Goal: Task Accomplishment & Management: Complete application form

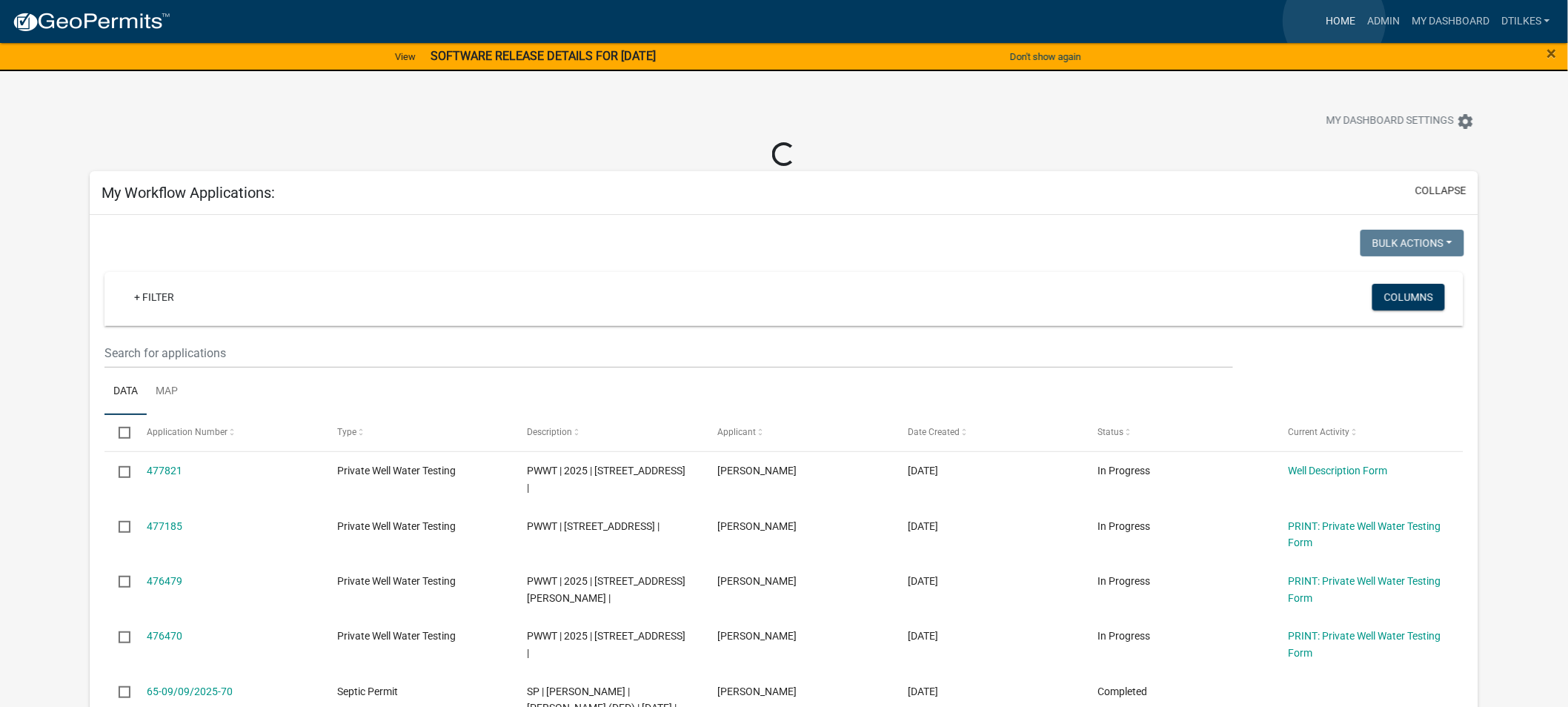
click at [1335, 21] on link "Home" at bounding box center [1340, 22] width 41 height 28
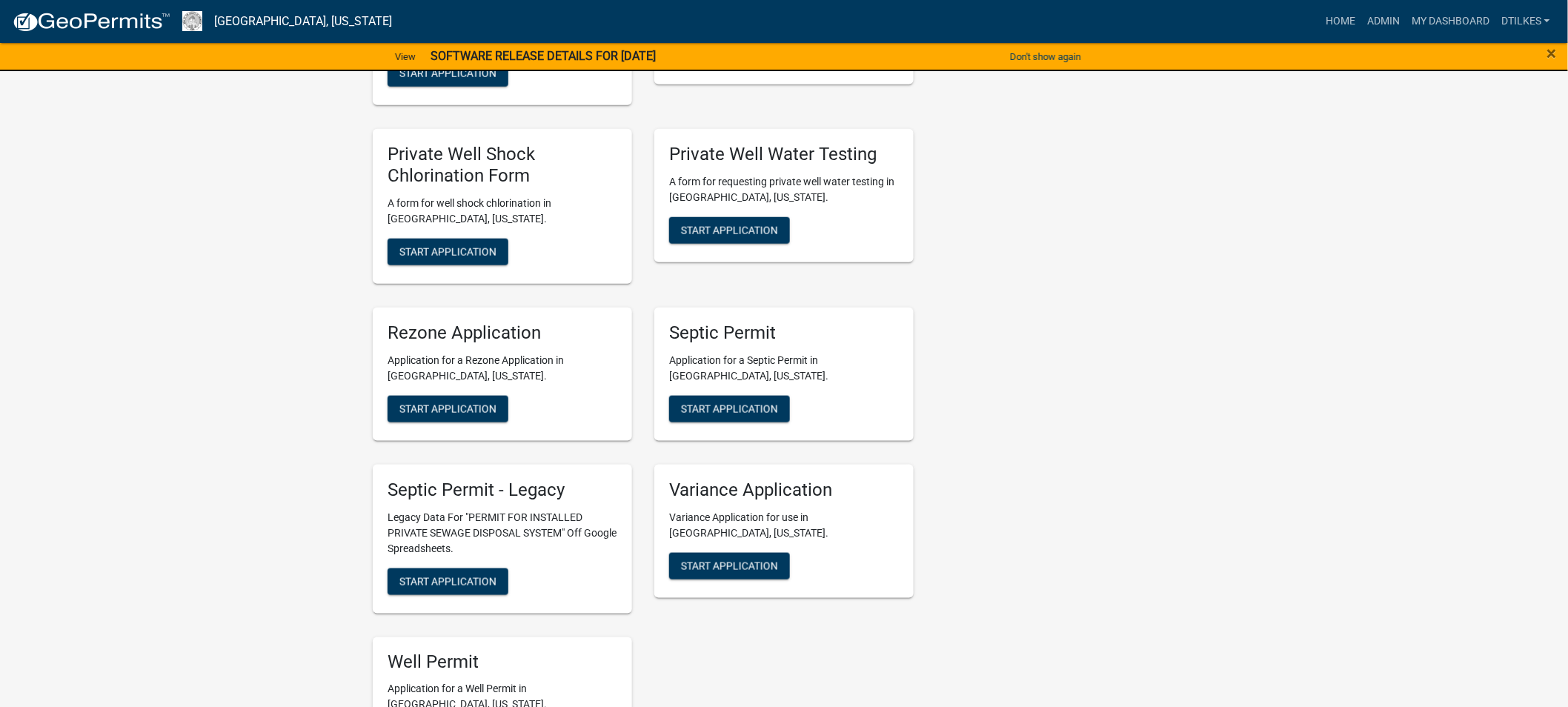
scroll to position [2881, 0]
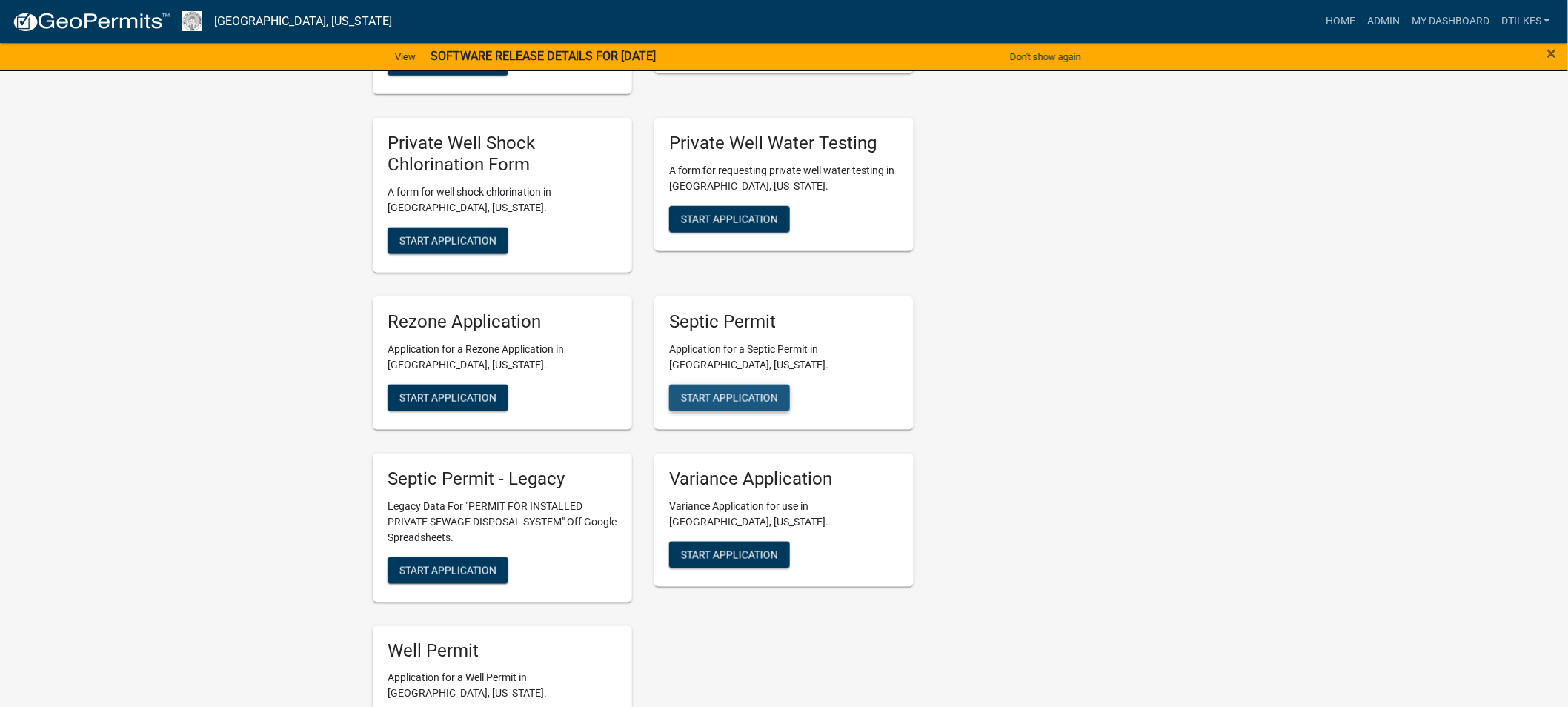
click at [723, 392] on span "Start Application" at bounding box center [729, 397] width 97 height 12
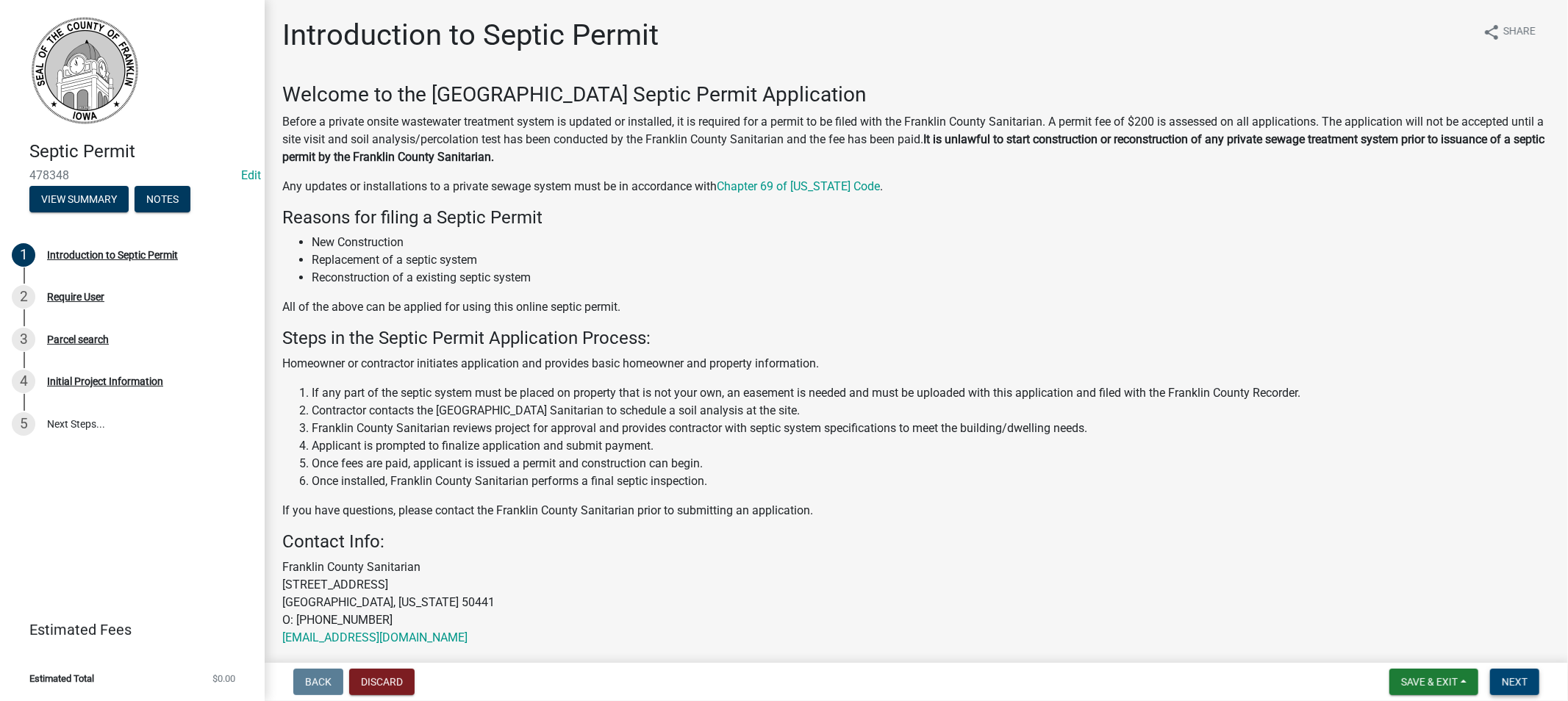
click at [1504, 680] on span "Next" at bounding box center [1514, 681] width 25 height 11
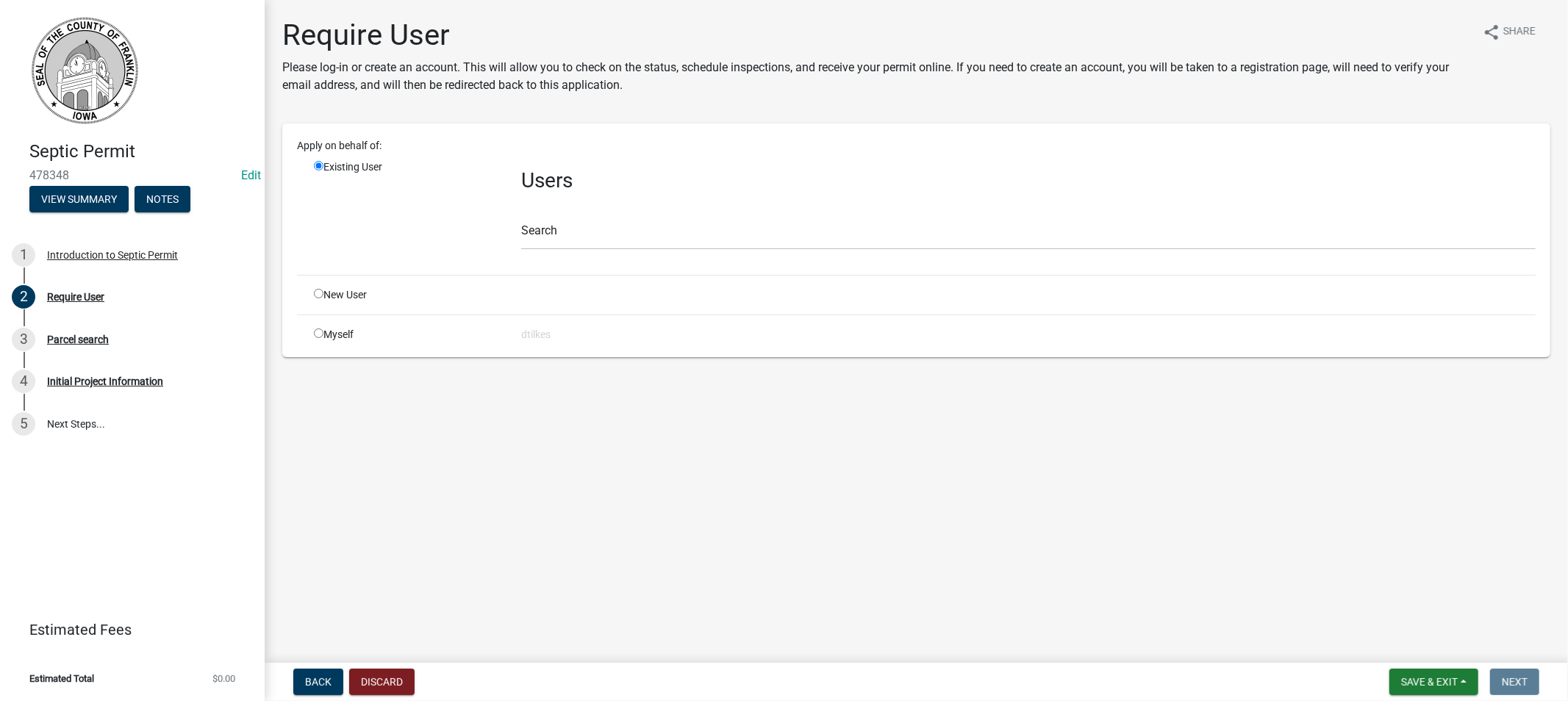
click at [320, 334] on input "radio" at bounding box center [319, 333] width 10 height 10
radio input "true"
radio input "false"
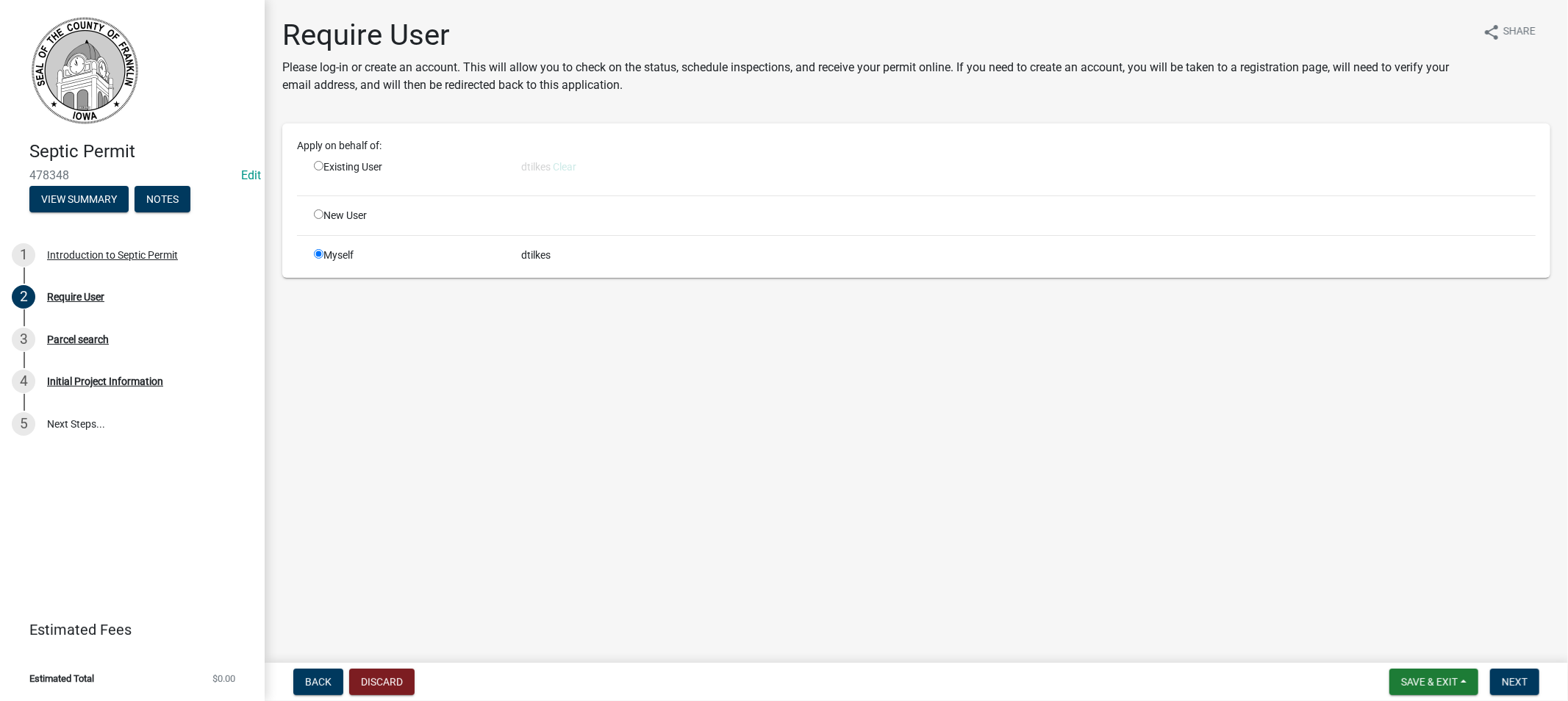
click at [595, 252] on div "dtilkes" at bounding box center [1028, 255] width 1037 height 16
click at [1506, 678] on span "Next" at bounding box center [1514, 681] width 25 height 11
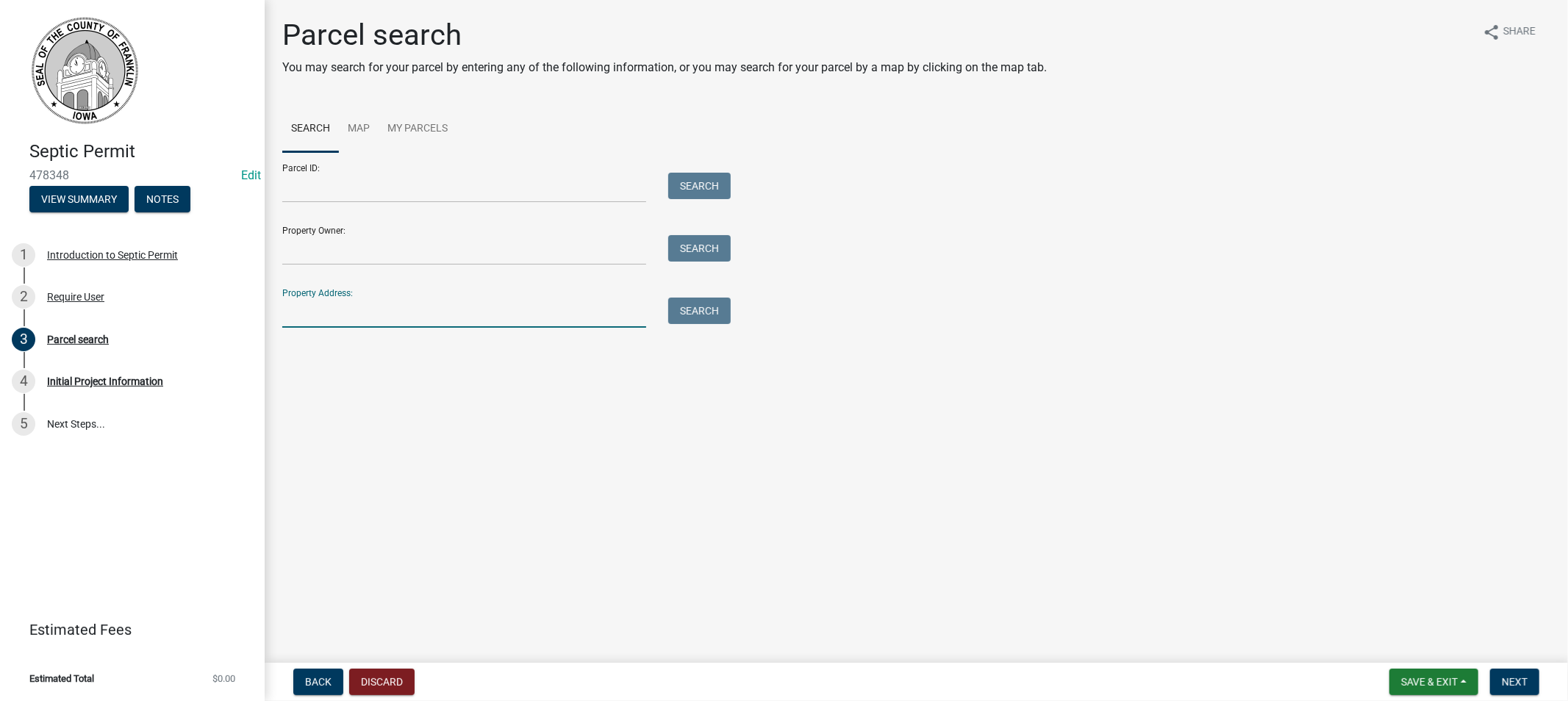
click at [334, 309] on input "Property Address:" at bounding box center [464, 312] width 364 height 30
type input "2451"
click at [706, 310] on button "Search" at bounding box center [700, 310] width 62 height 26
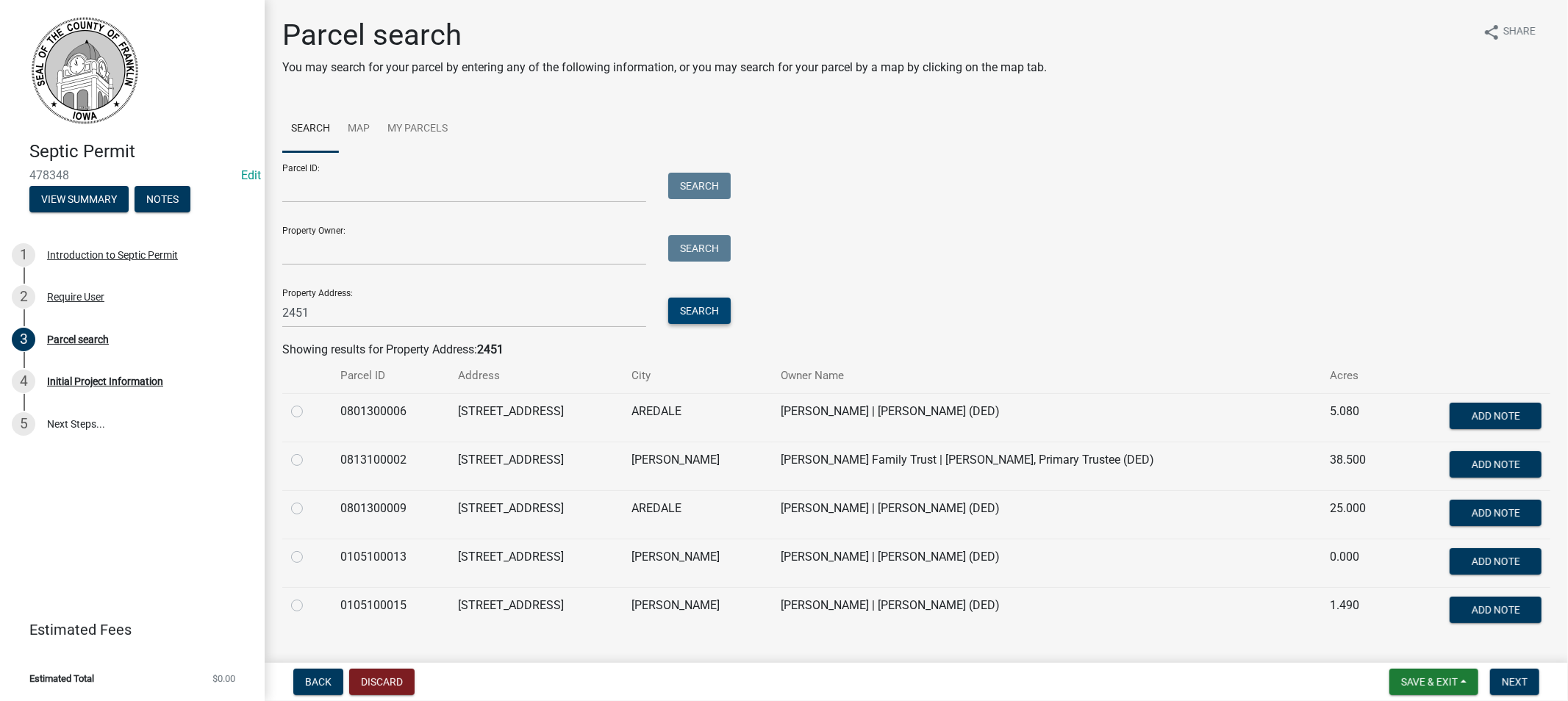
scroll to position [35, 0]
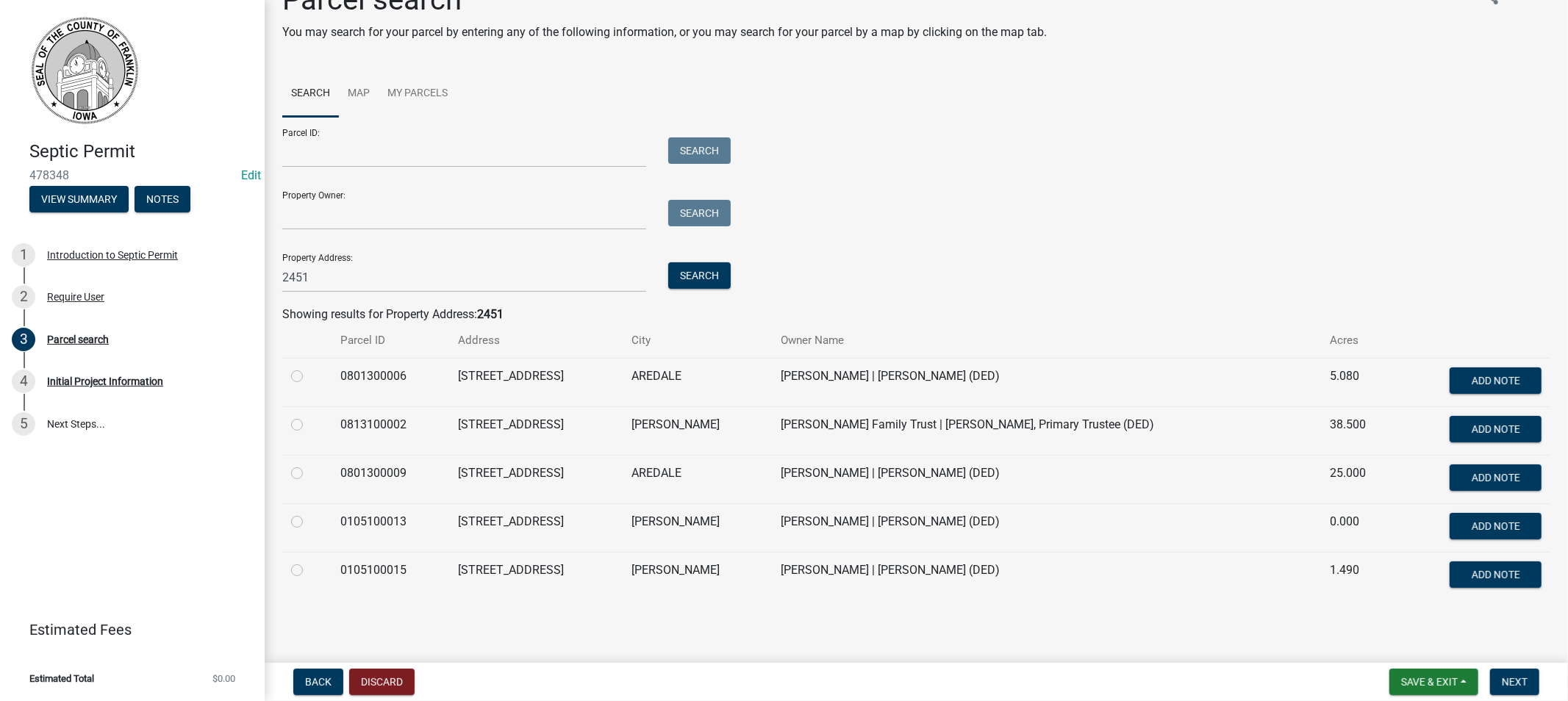
click at [309, 561] on label at bounding box center [309, 561] width 0 height 0
click at [309, 570] on input "radio" at bounding box center [314, 566] width 10 height 10
radio input "true"
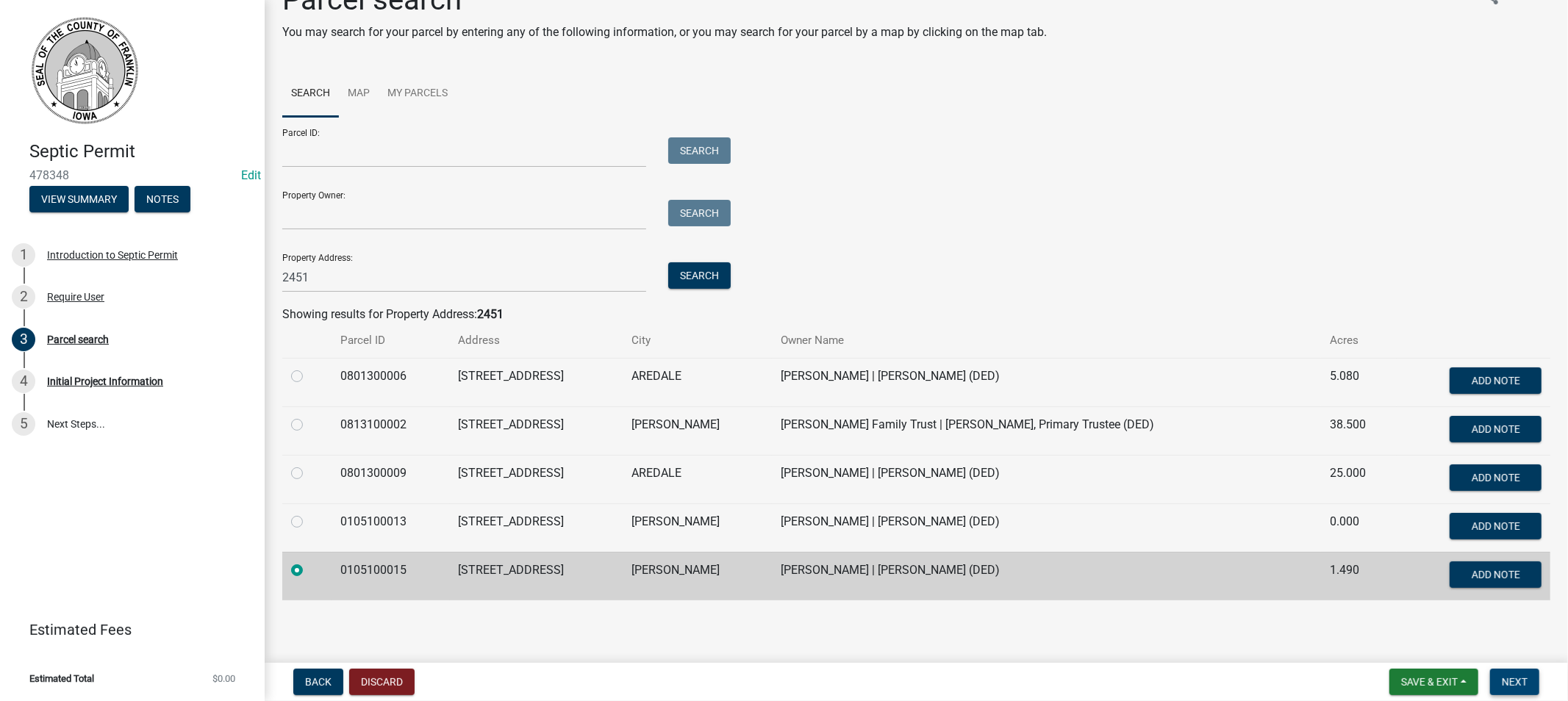
click at [1511, 682] on span "Next" at bounding box center [1514, 681] width 25 height 11
click at [1508, 685] on span "Next" at bounding box center [1514, 681] width 25 height 11
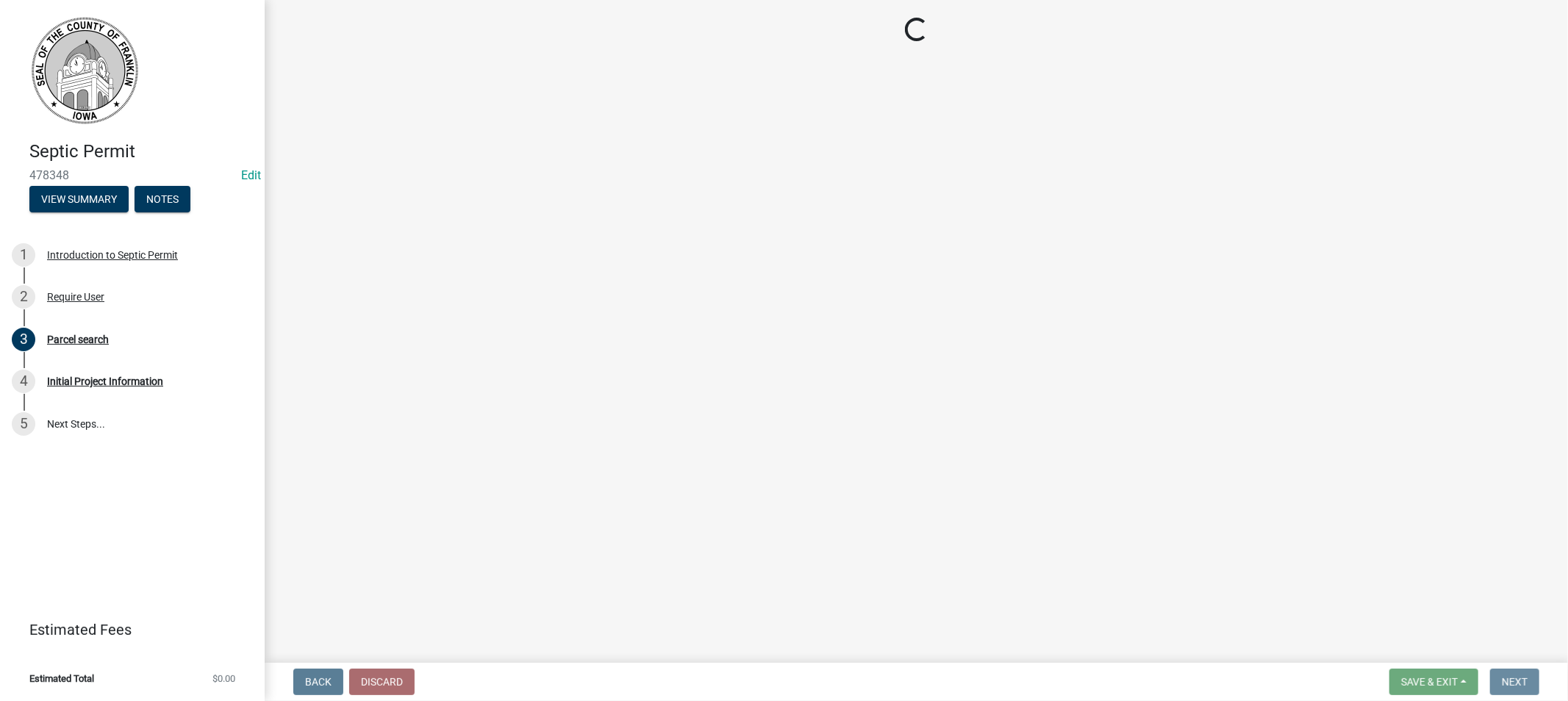
scroll to position [0, 0]
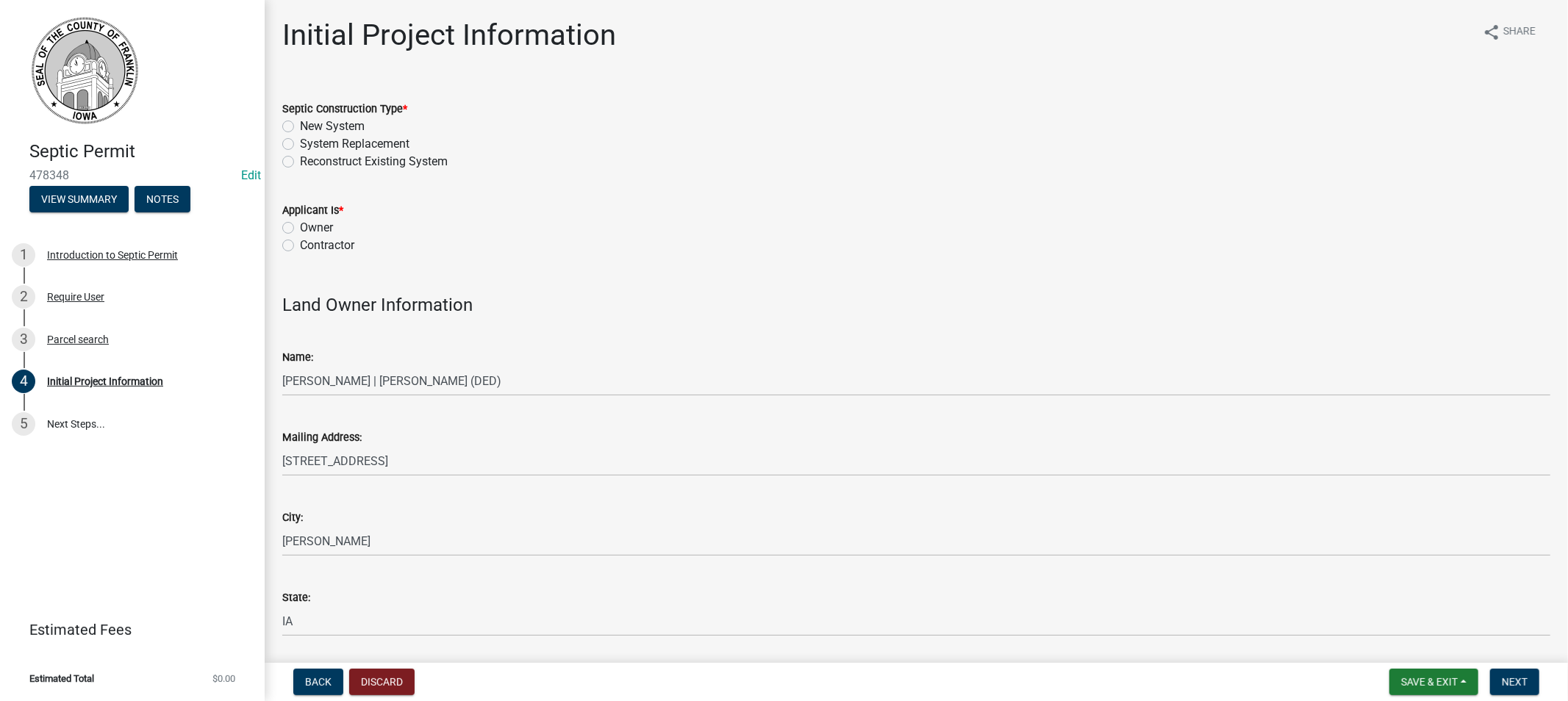
click at [300, 126] on label "New System" at bounding box center [332, 126] width 65 height 17
click at [300, 126] on input "New System" at bounding box center [305, 122] width 10 height 10
radio input "true"
click at [294, 241] on div "Contractor" at bounding box center [917, 245] width 1268 height 17
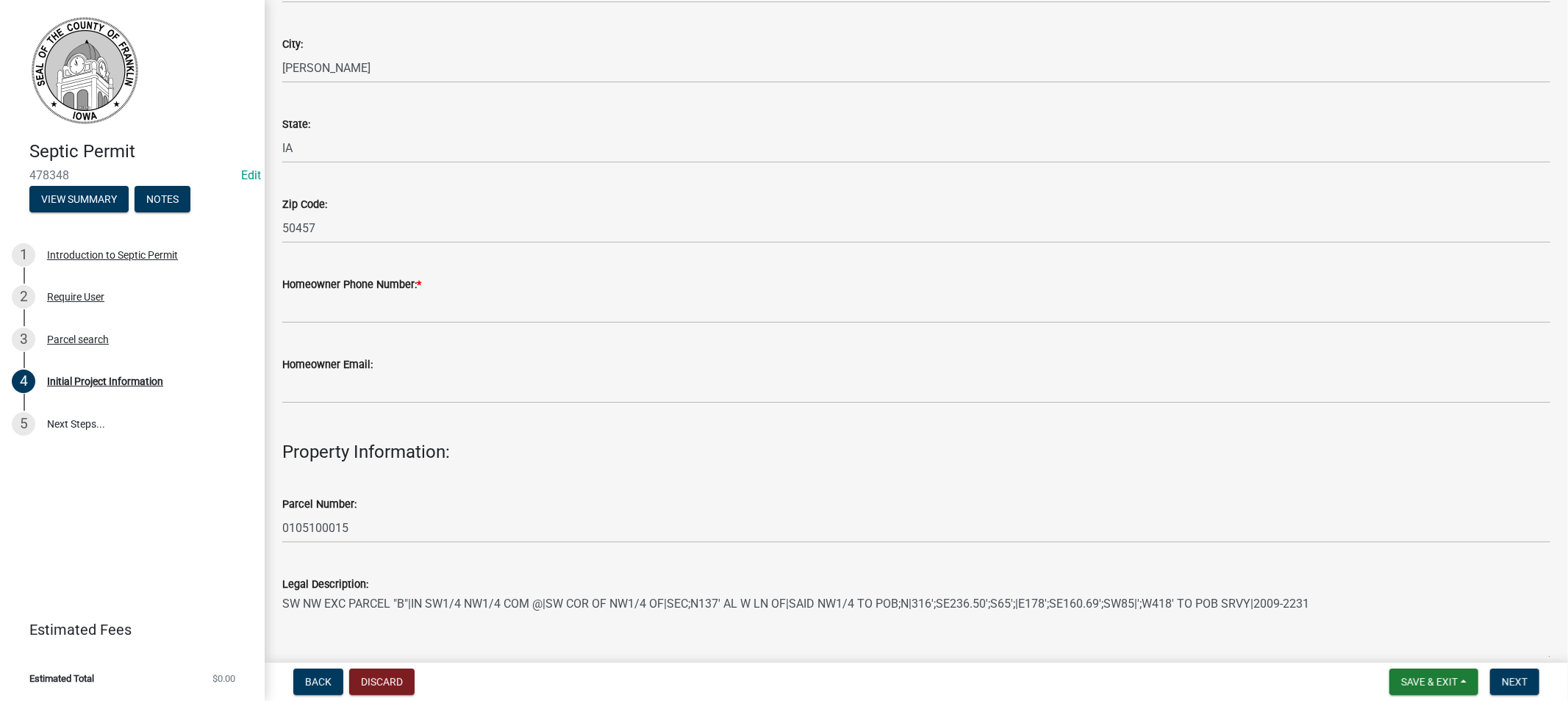
scroll to position [489, 0]
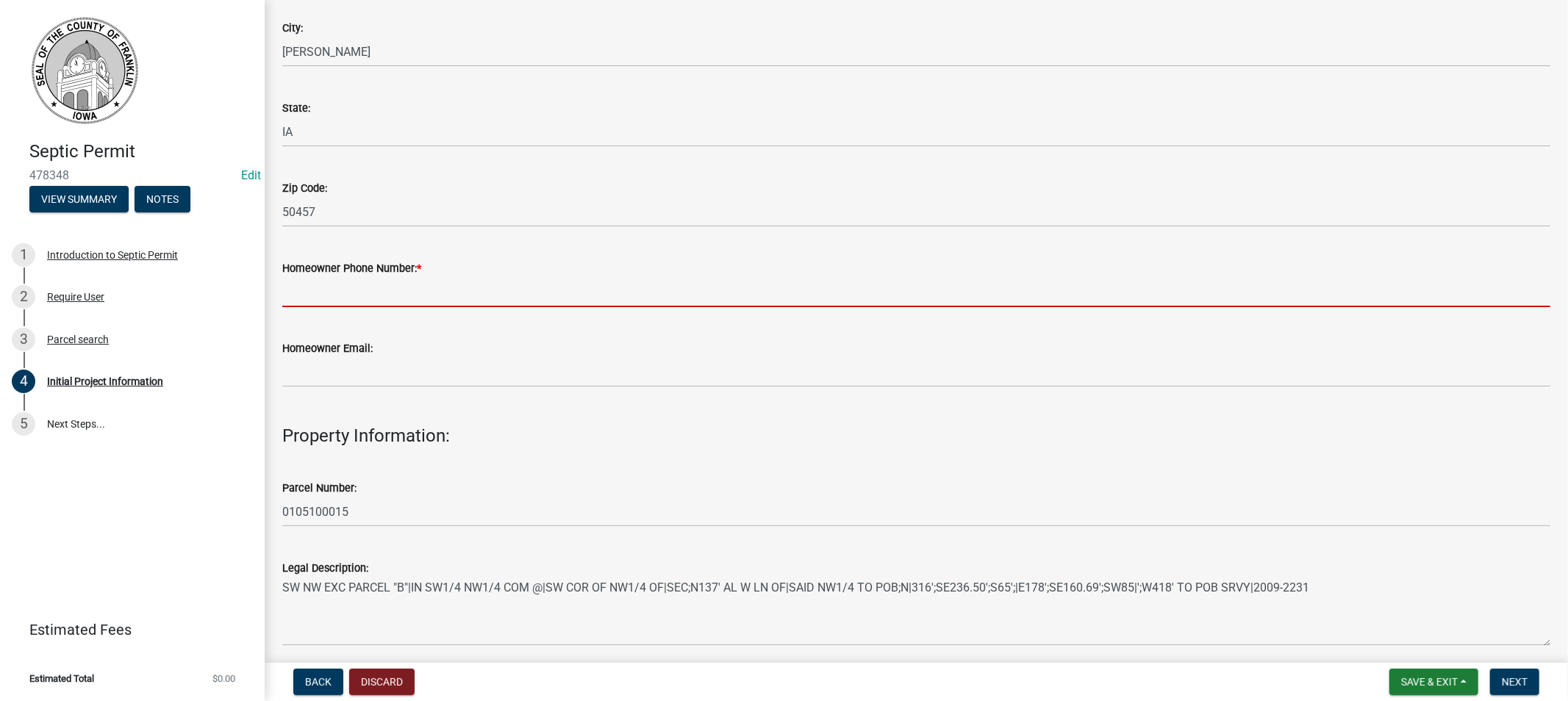
click at [304, 281] on input "Homeowner Phone Number: *" at bounding box center [917, 291] width 1268 height 30
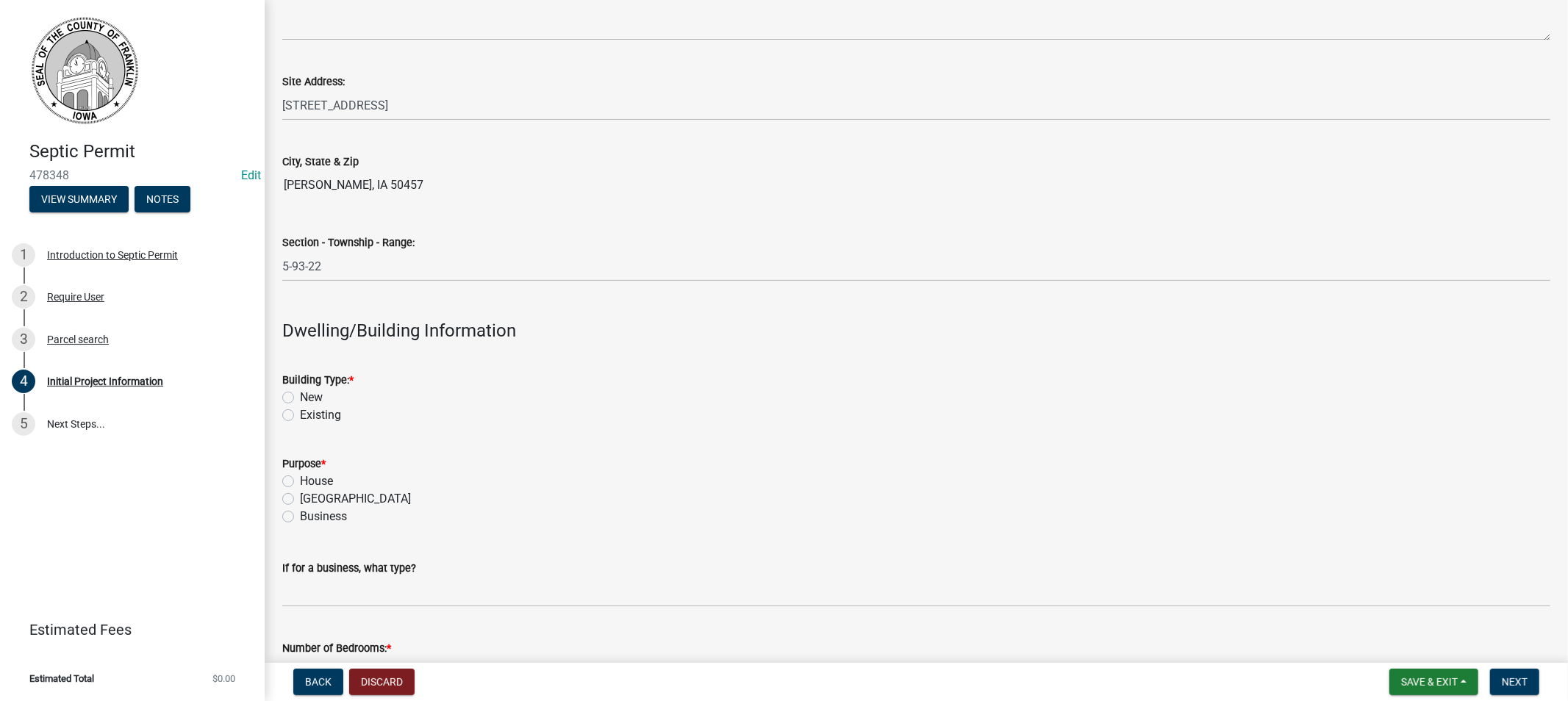
scroll to position [1143, 0]
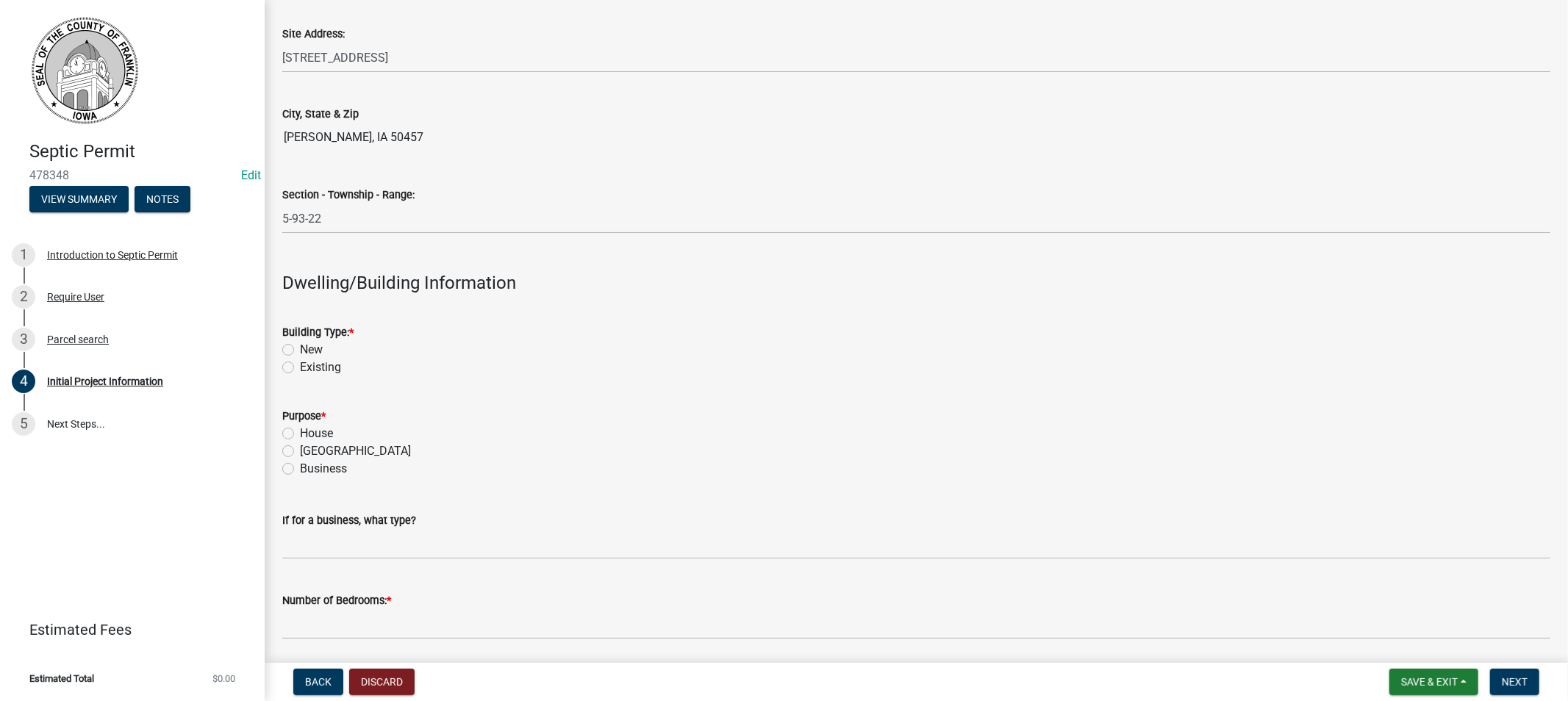
type input "[PHONE_NUMBER]"
click at [300, 350] on label "New" at bounding box center [311, 349] width 23 height 17
click at [300, 350] on input "New" at bounding box center [305, 346] width 10 height 10
radio input "true"
click at [300, 451] on label "[GEOGRAPHIC_DATA]" at bounding box center [355, 451] width 111 height 17
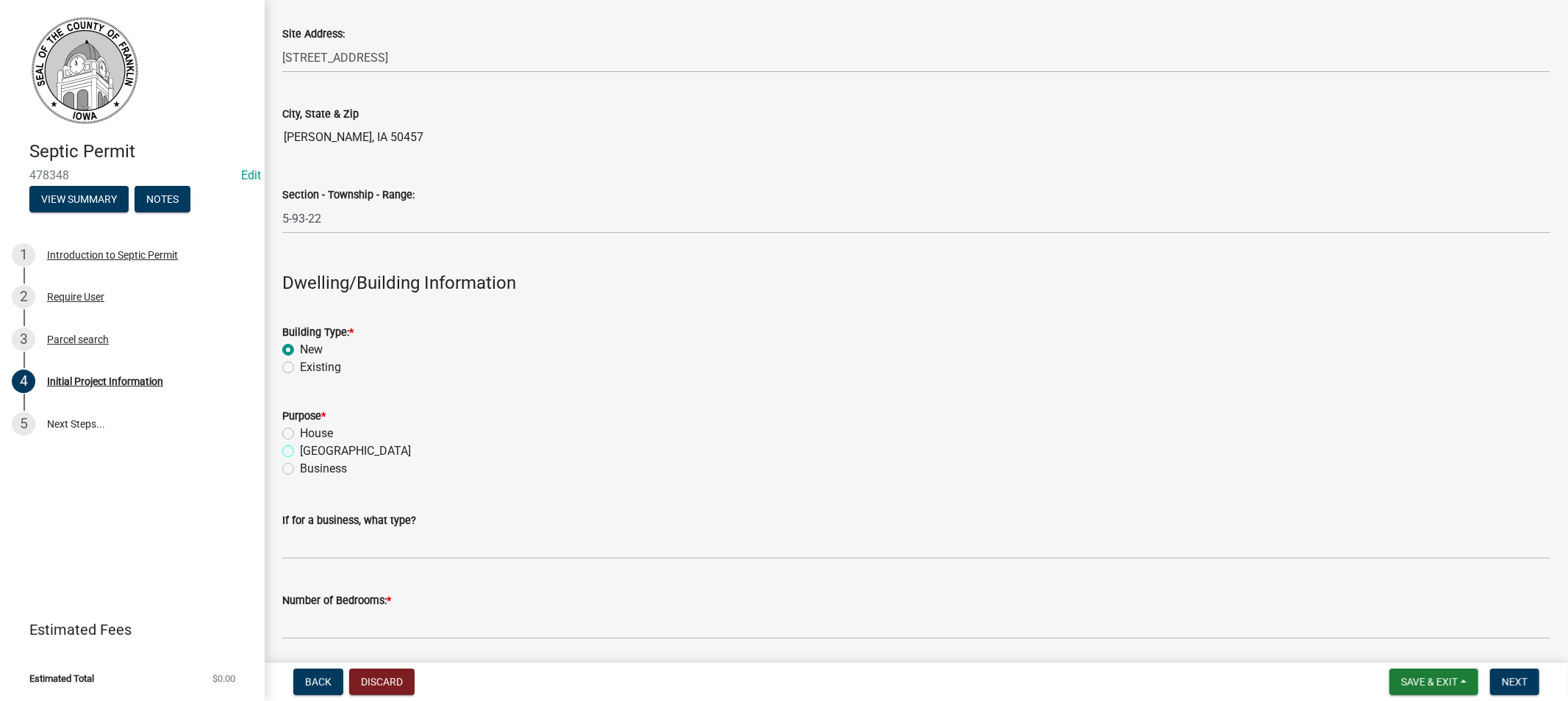
click at [300, 451] on input "[GEOGRAPHIC_DATA]" at bounding box center [305, 447] width 10 height 10
radio input "true"
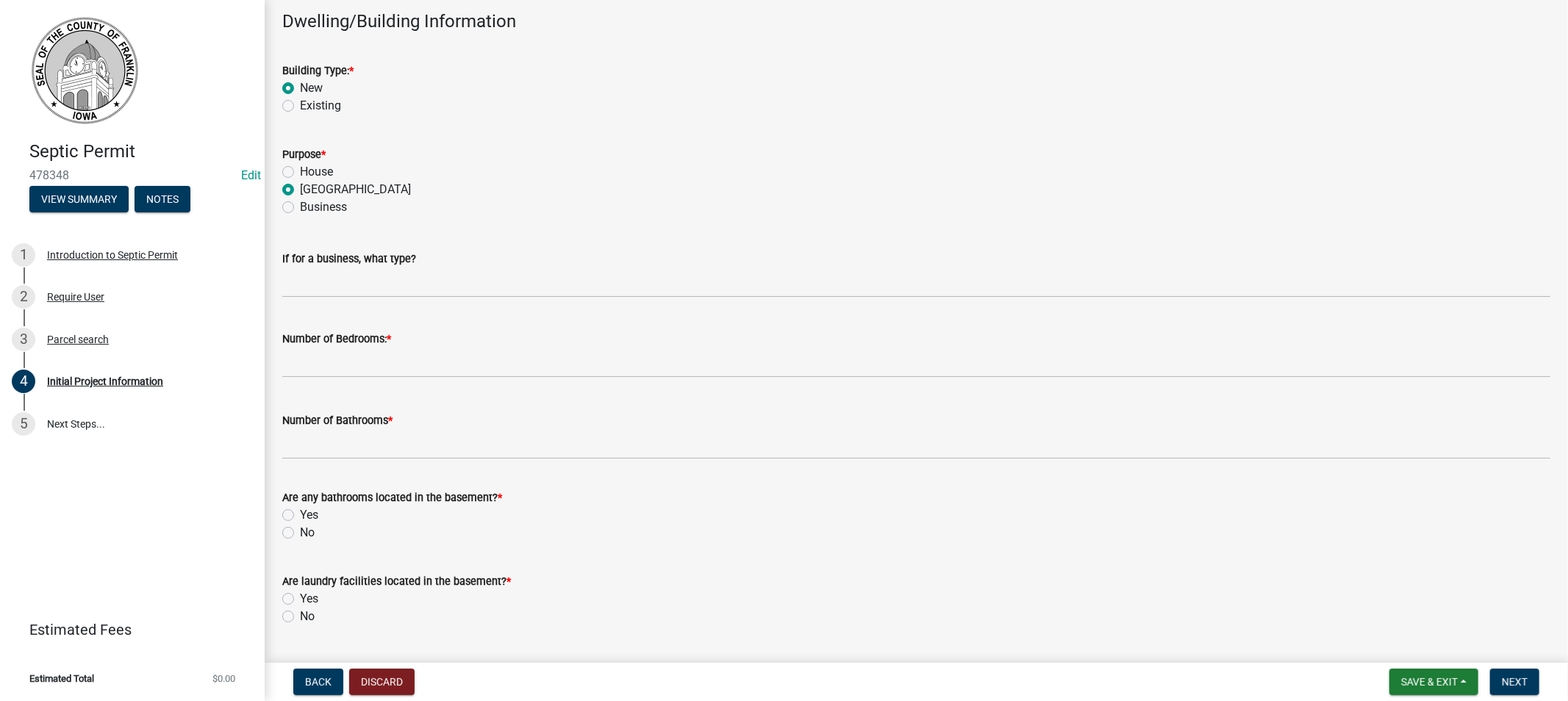
scroll to position [1469, 0]
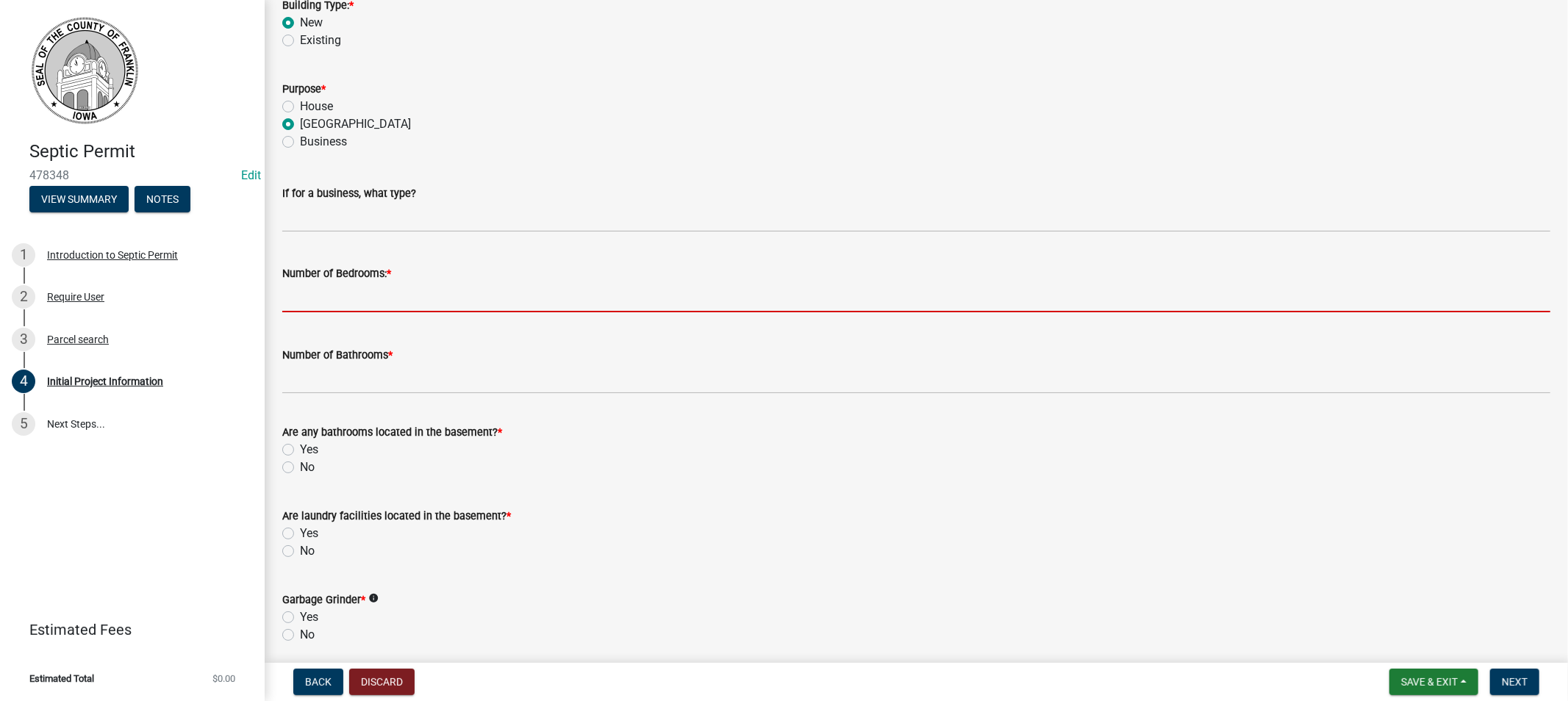
click at [356, 297] on input "text" at bounding box center [917, 297] width 1268 height 30
type input "0"
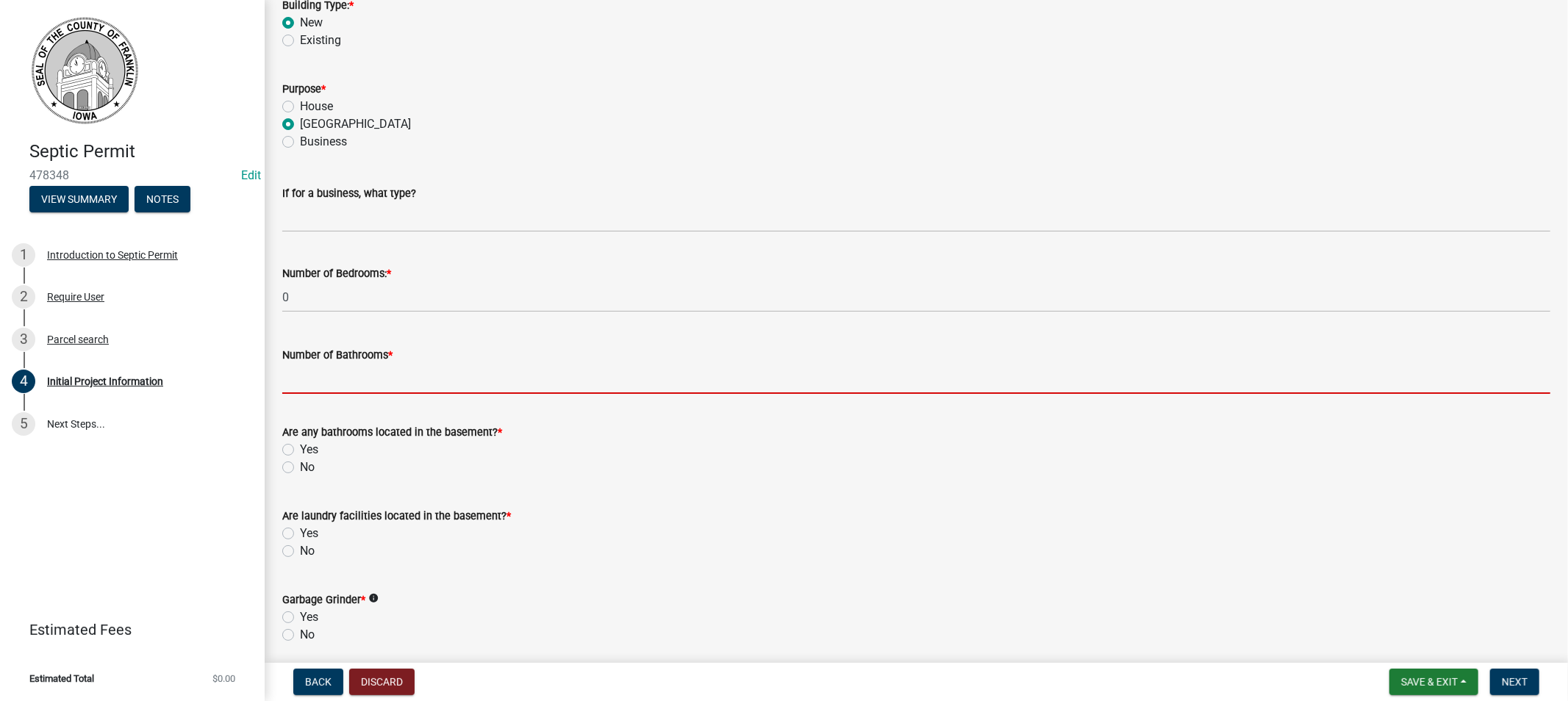
click at [388, 377] on input "Number of Bathrooms *" at bounding box center [917, 378] width 1268 height 30
type input "1"
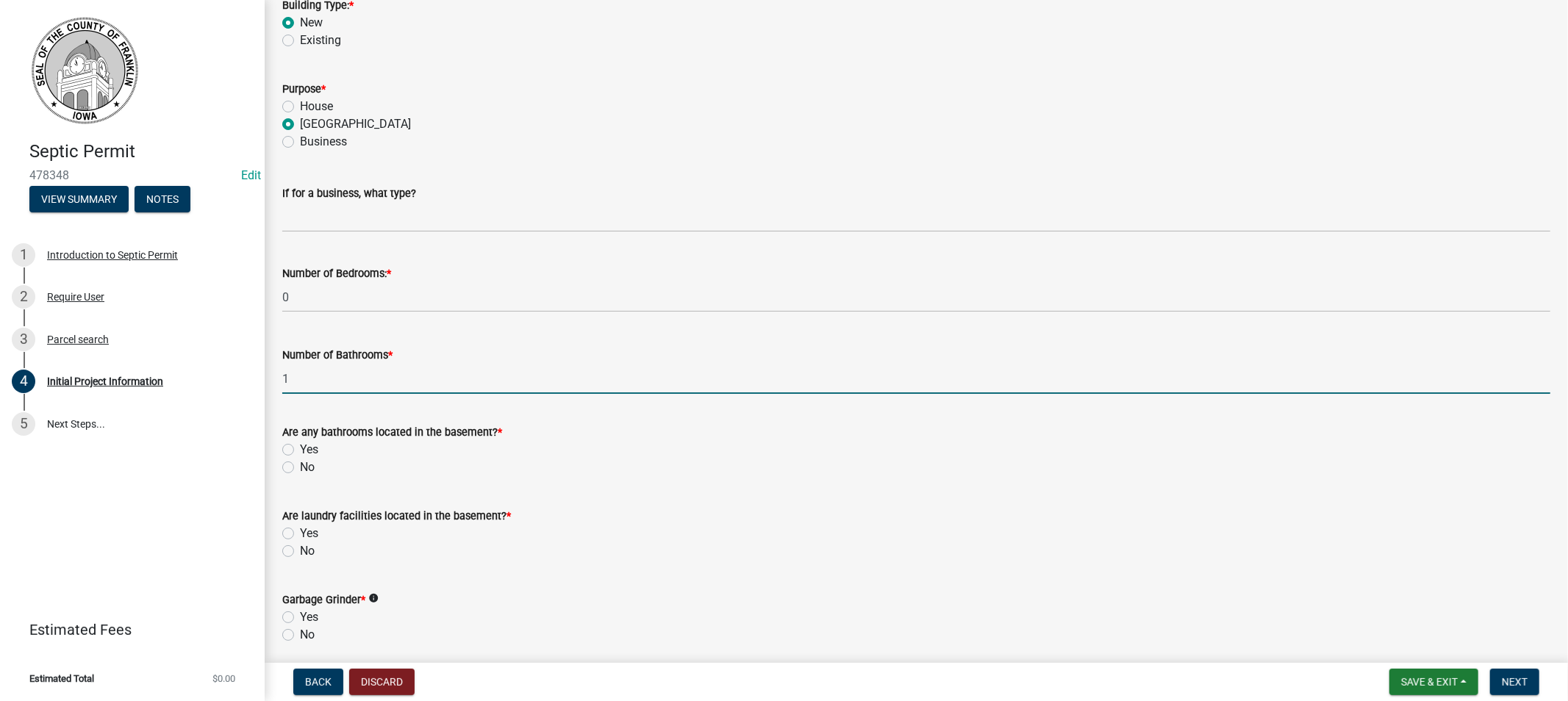
click at [300, 466] on label "No" at bounding box center [307, 466] width 15 height 17
click at [300, 466] on input "No" at bounding box center [305, 463] width 10 height 10
radio input "true"
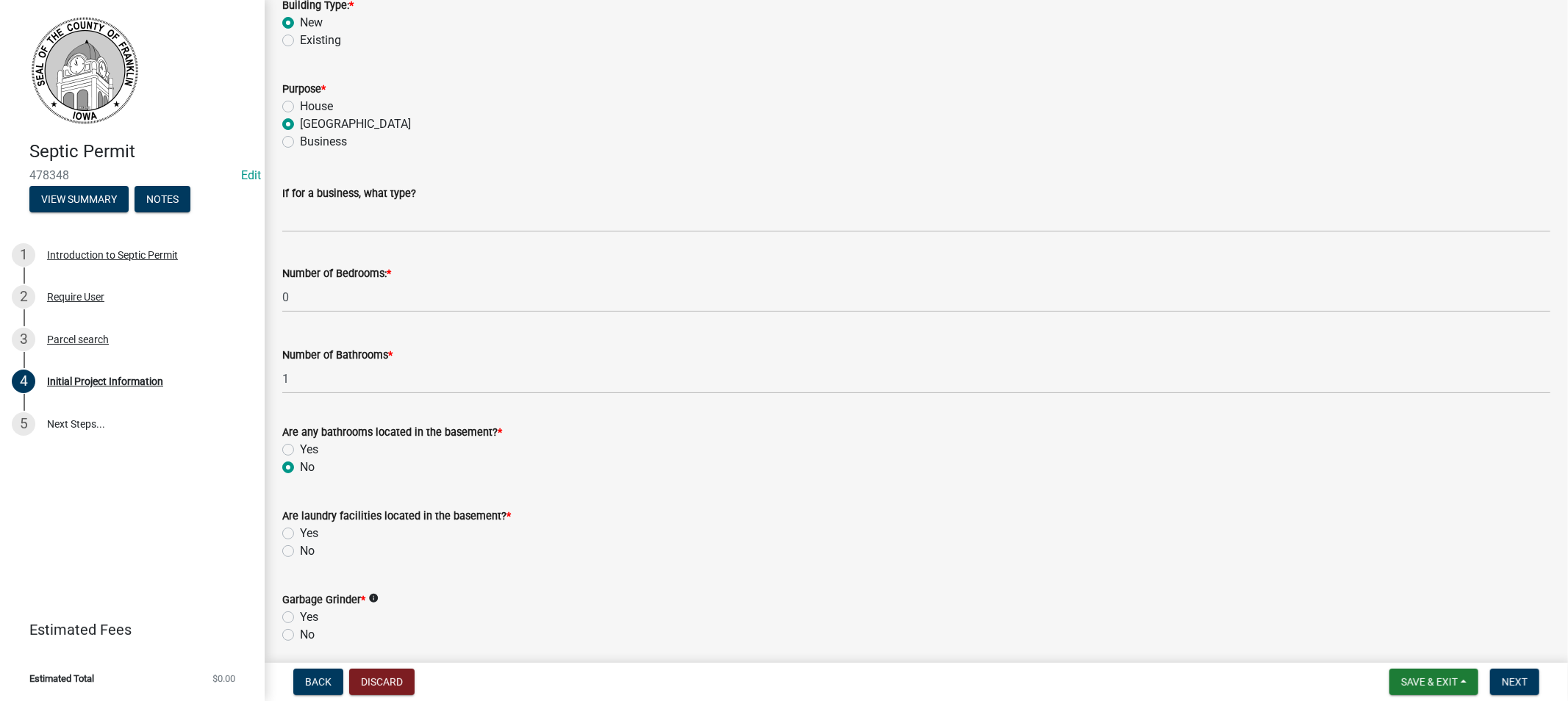
click at [300, 552] on label "No" at bounding box center [307, 550] width 15 height 17
click at [300, 552] on input "No" at bounding box center [305, 547] width 10 height 10
radio input "true"
click at [300, 636] on label "No" at bounding box center [307, 635] width 15 height 17
click at [300, 635] on input "No" at bounding box center [305, 631] width 10 height 10
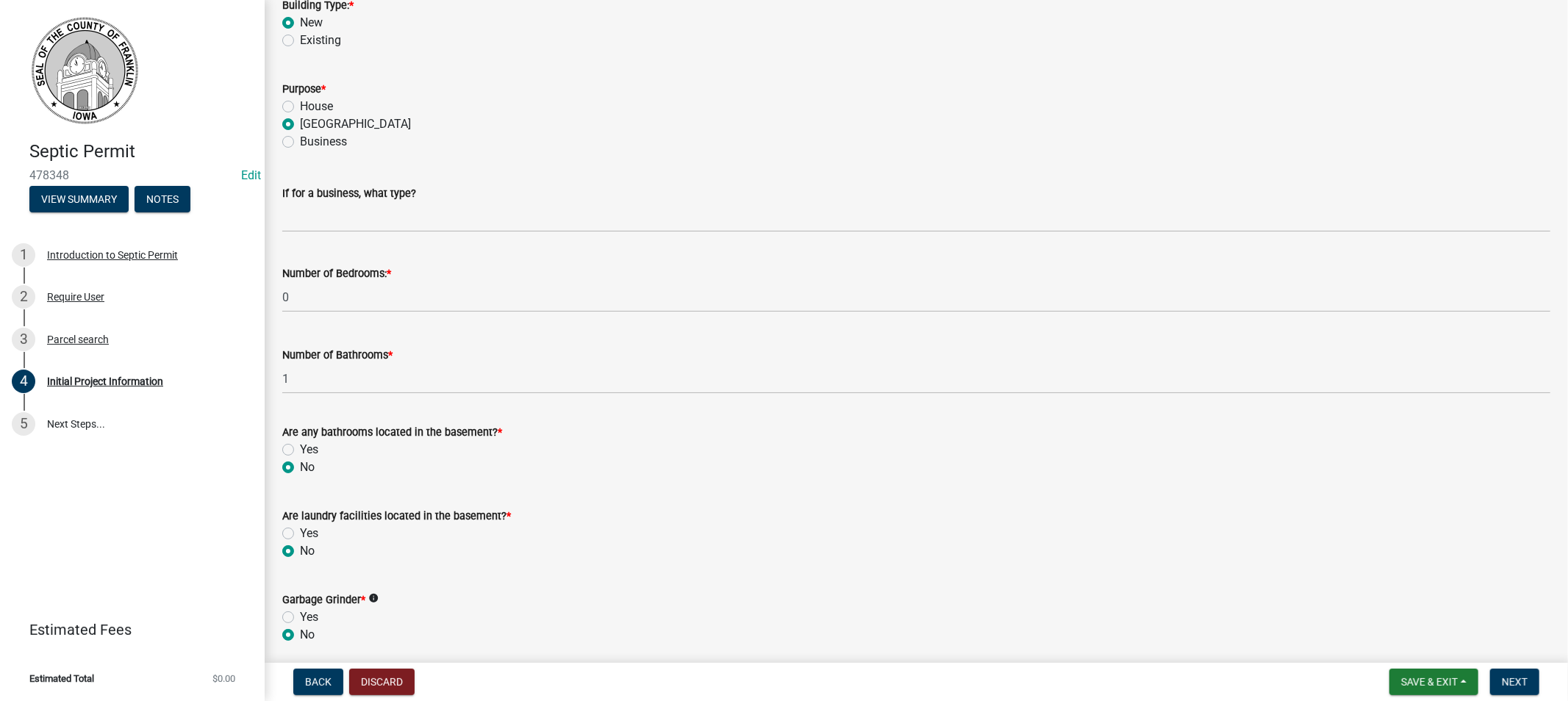
radio input "true"
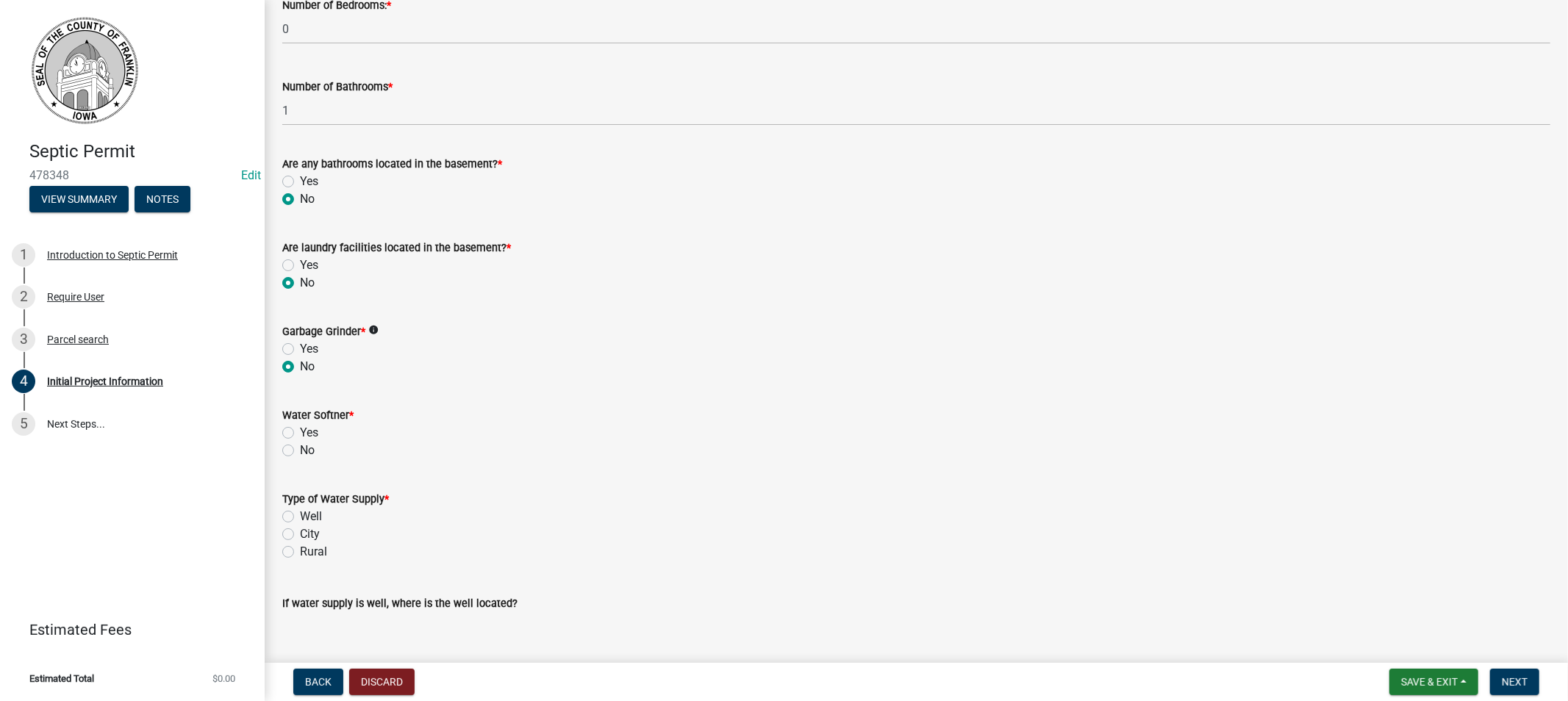
scroll to position [1795, 0]
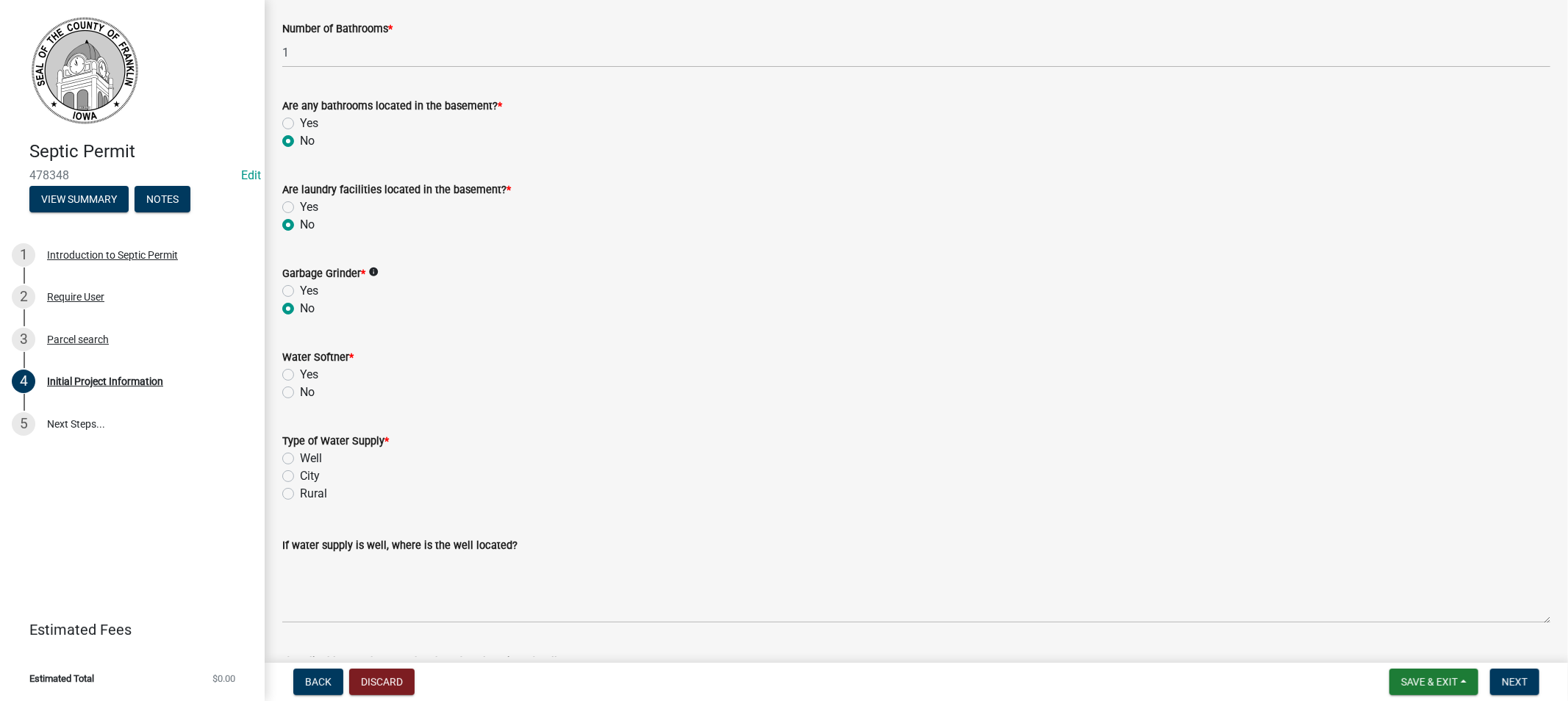
click at [300, 392] on label "No" at bounding box center [307, 392] width 15 height 17
click at [300, 392] on input "No" at bounding box center [305, 388] width 10 height 10
radio input "true"
click at [300, 494] on label "Rural" at bounding box center [313, 493] width 27 height 17
click at [300, 494] on input "Rural" at bounding box center [305, 490] width 10 height 10
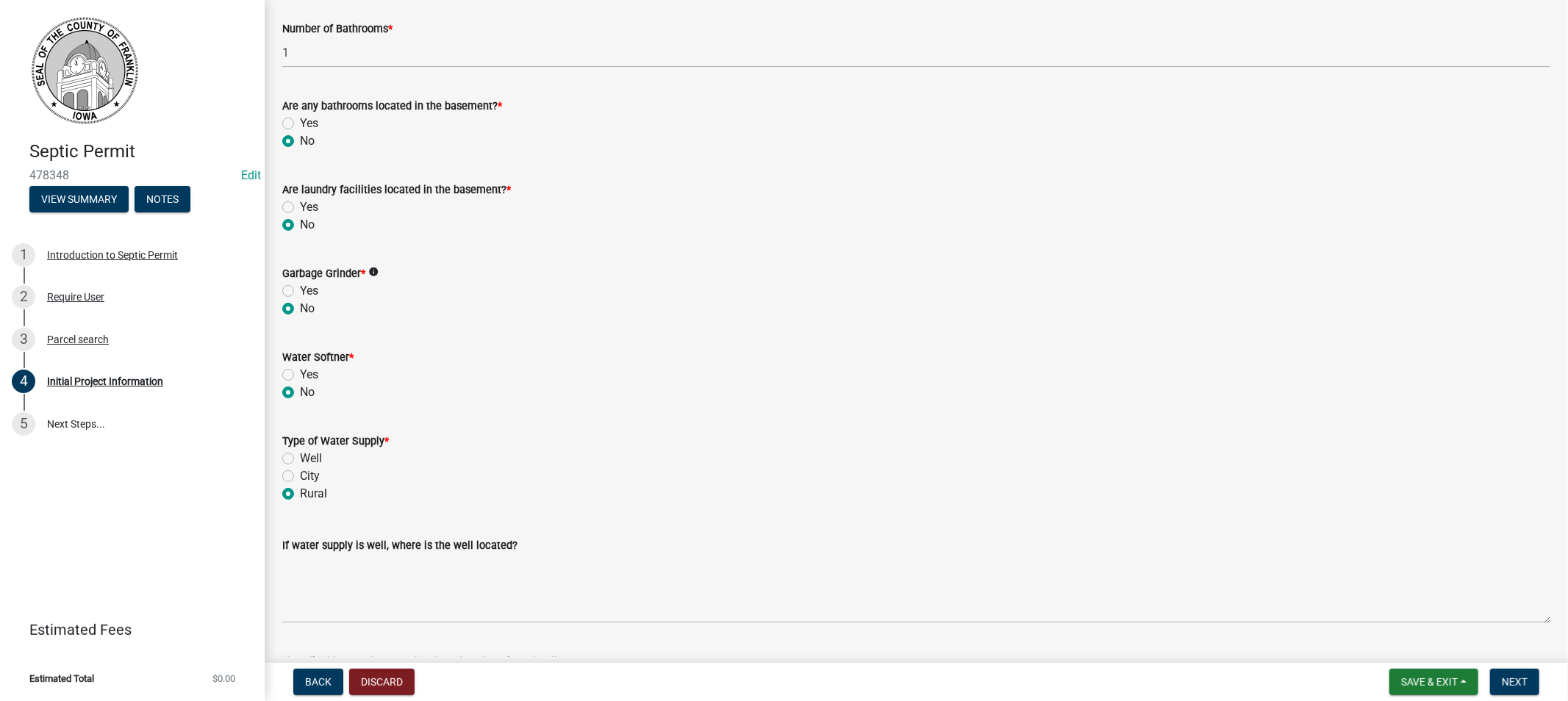
radio input "true"
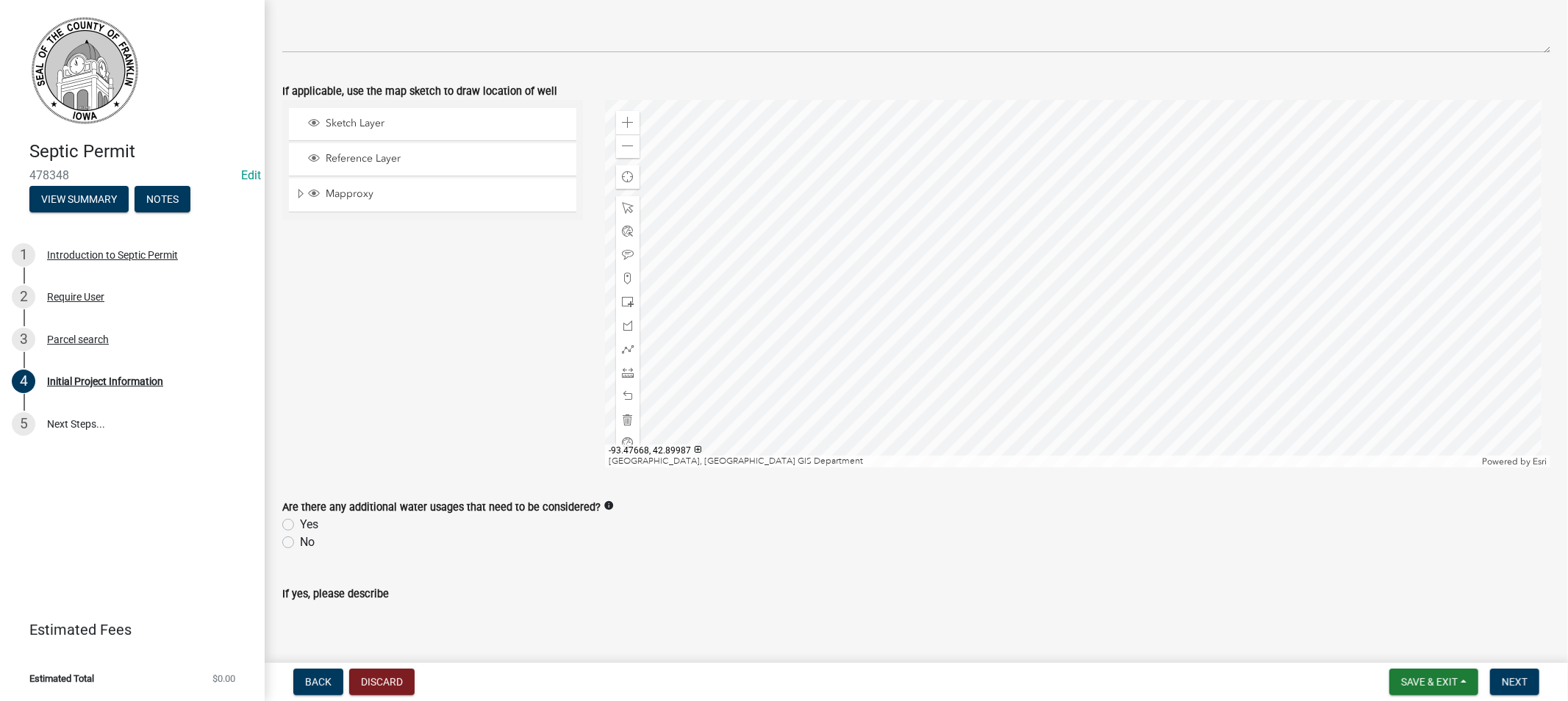
scroll to position [2367, 0]
click at [627, 116] on span at bounding box center [628, 121] width 11 height 11
click at [622, 143] on span at bounding box center [628, 144] width 11 height 11
click at [622, 126] on span at bounding box center [628, 121] width 11 height 11
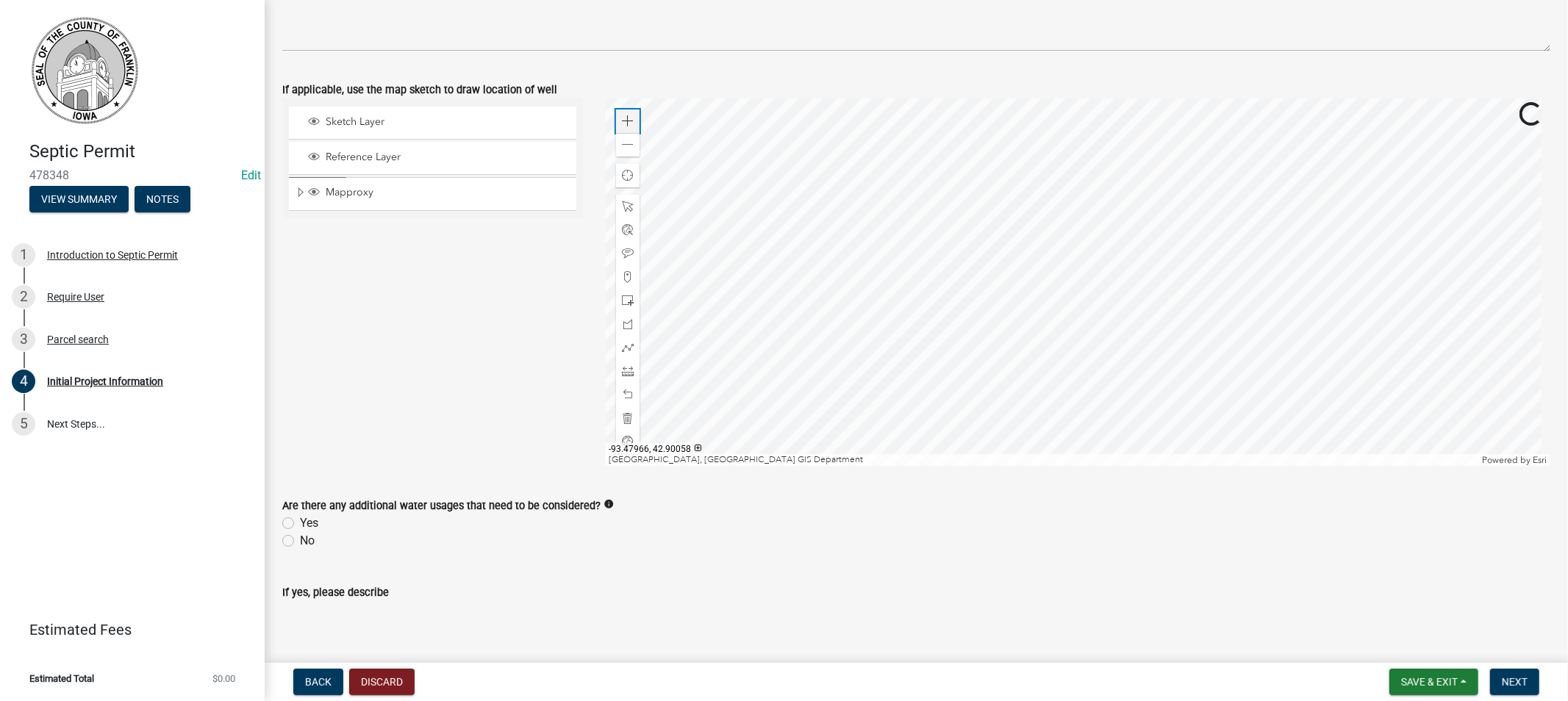
click at [622, 126] on span at bounding box center [628, 121] width 11 height 11
click at [300, 538] on label "No" at bounding box center [307, 540] width 15 height 17
click at [300, 538] on input "No" at bounding box center [305, 537] width 10 height 10
radio input "true"
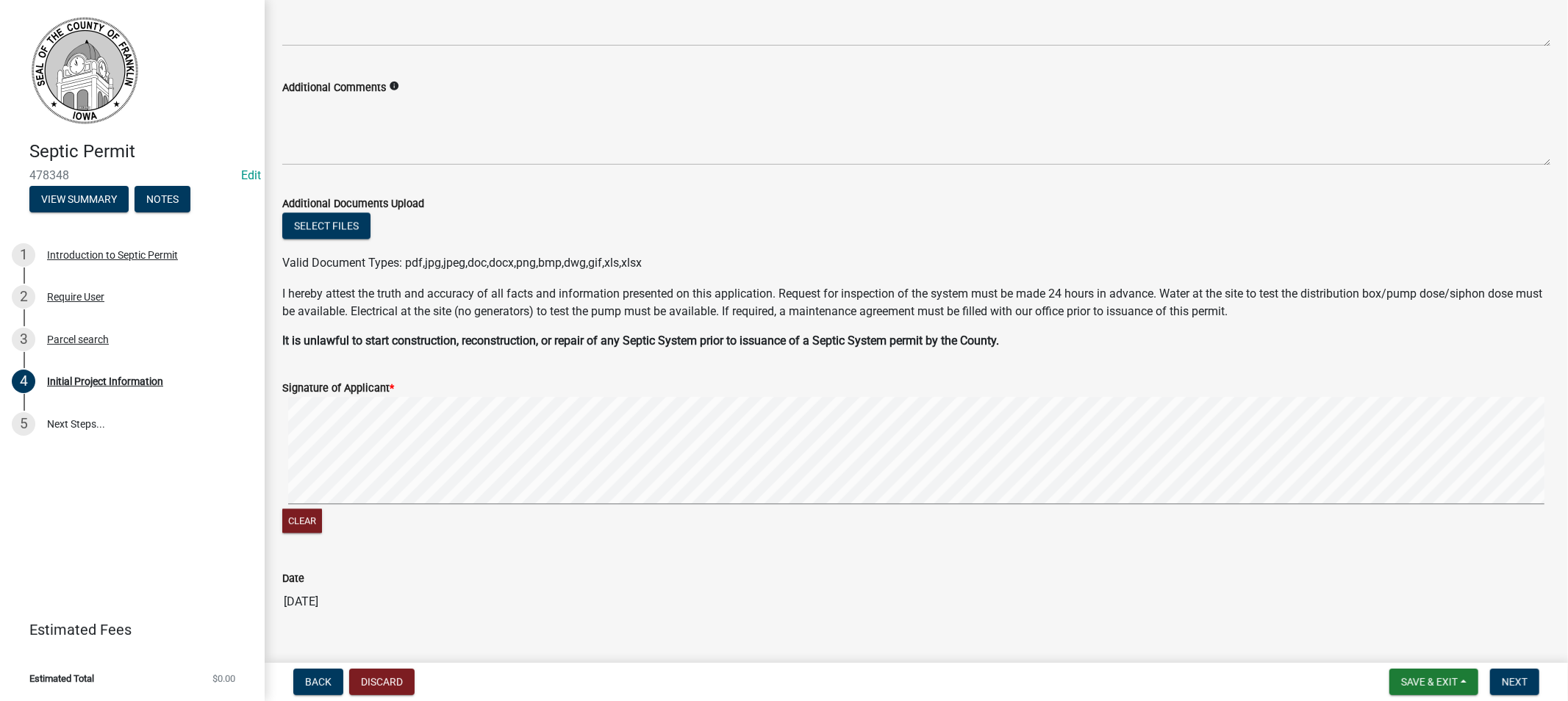
scroll to position [3019, 0]
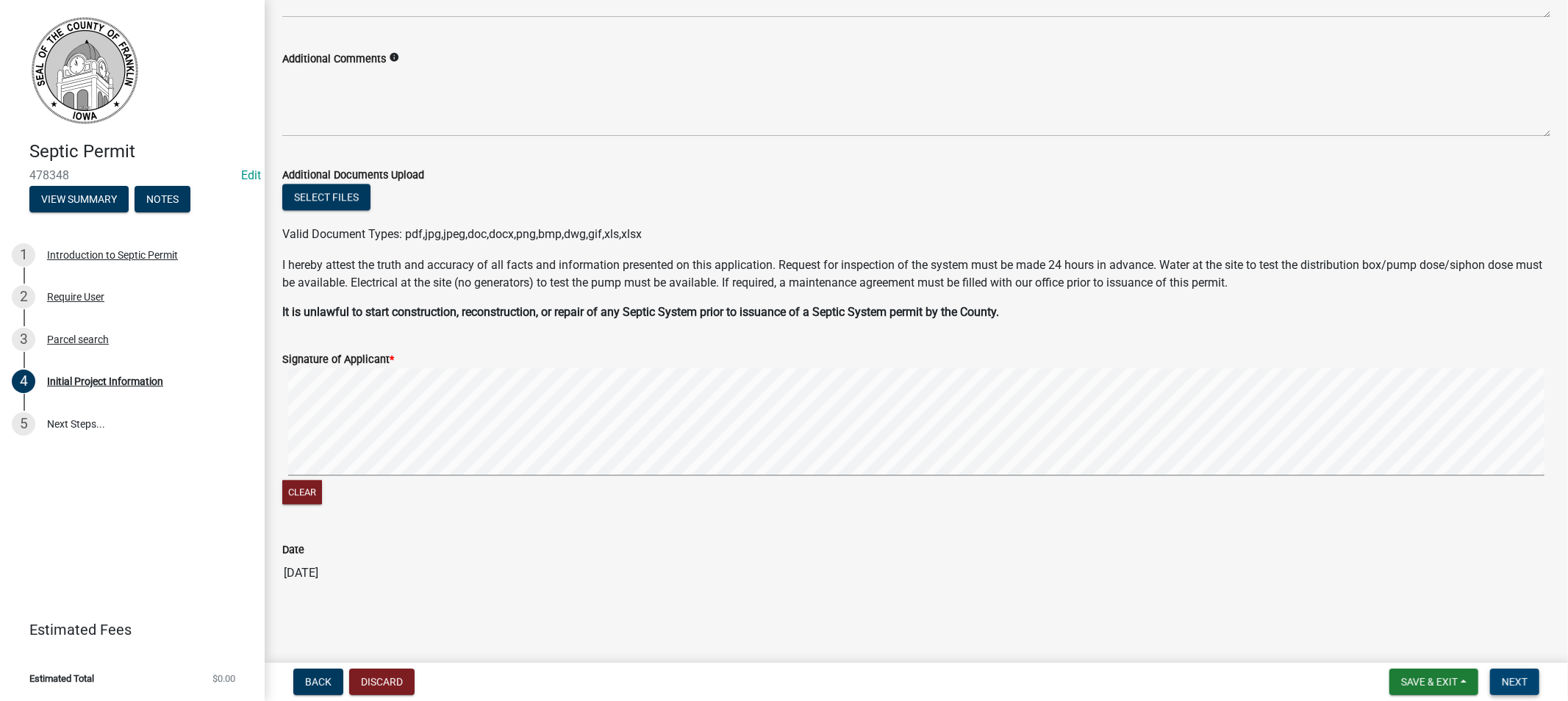
click at [1510, 680] on span "Next" at bounding box center [1514, 681] width 25 height 11
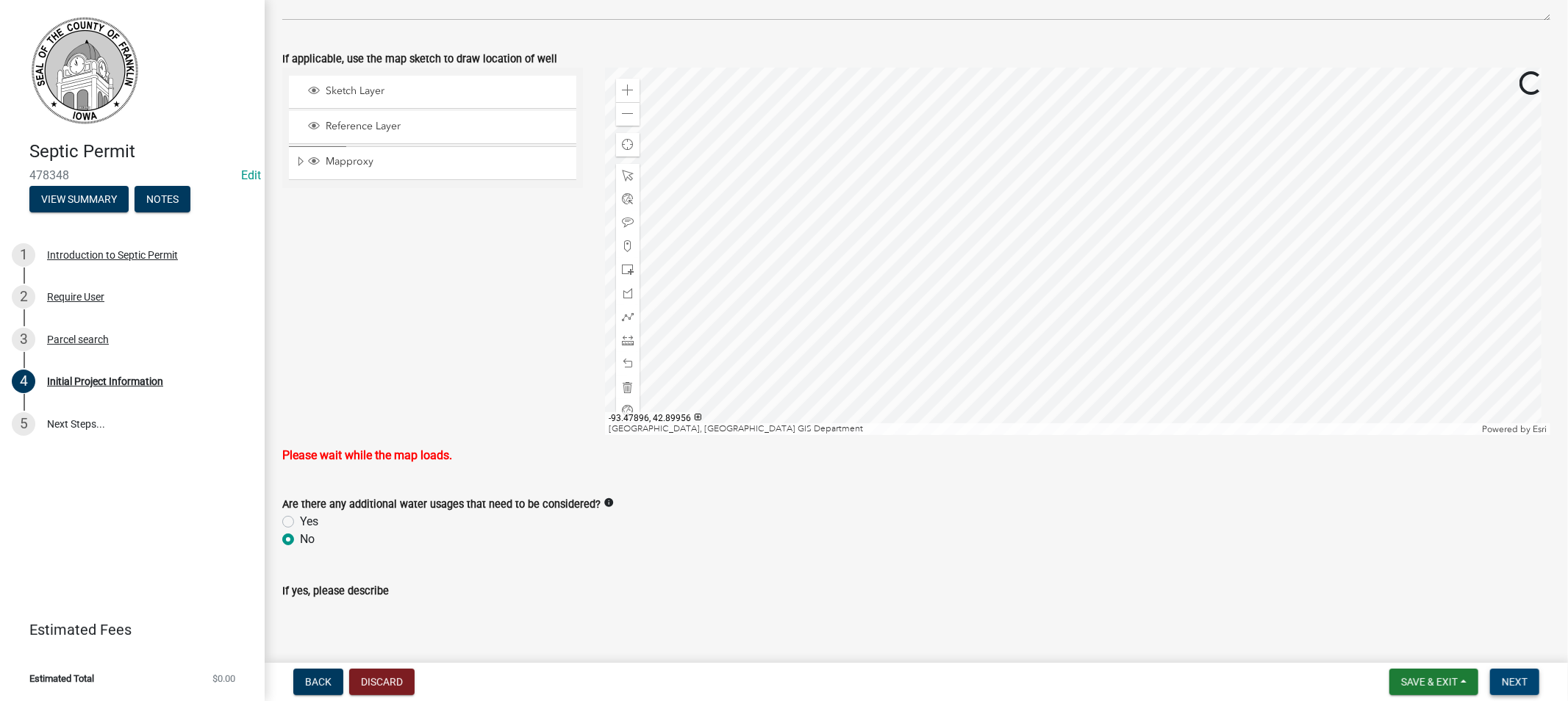
scroll to position [2425, 0]
click at [628, 113] on span at bounding box center [628, 116] width 11 height 11
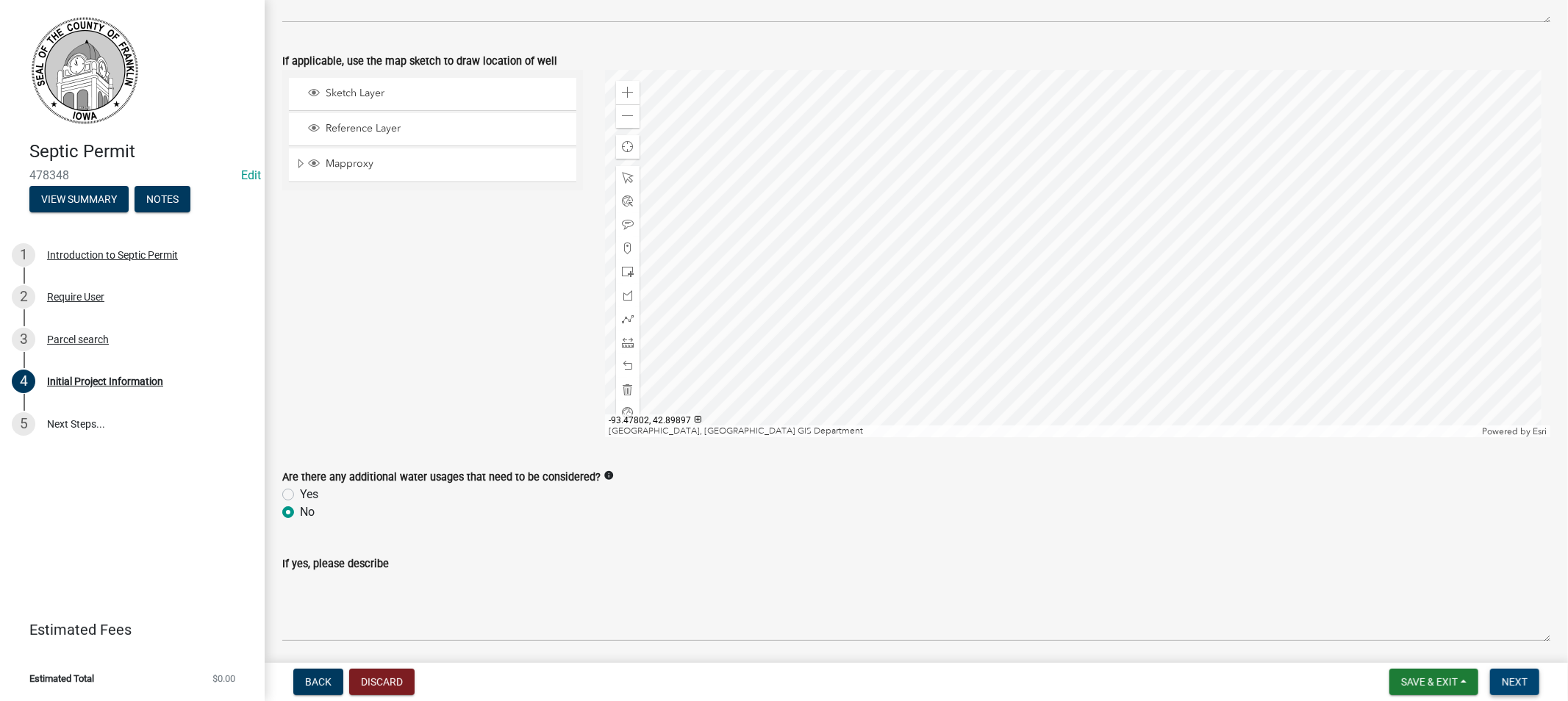
click at [1504, 683] on span "Next" at bounding box center [1514, 681] width 25 height 11
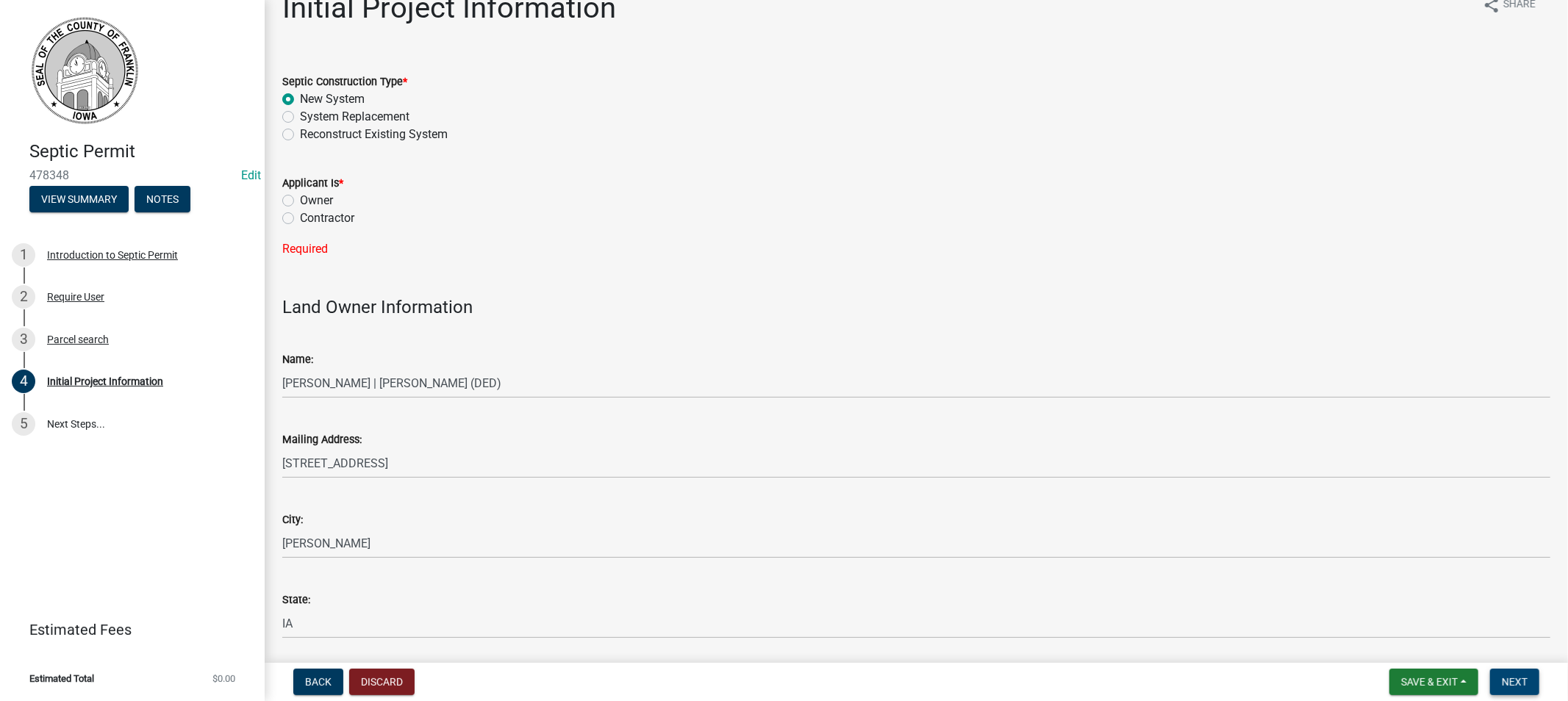
scroll to position [0, 0]
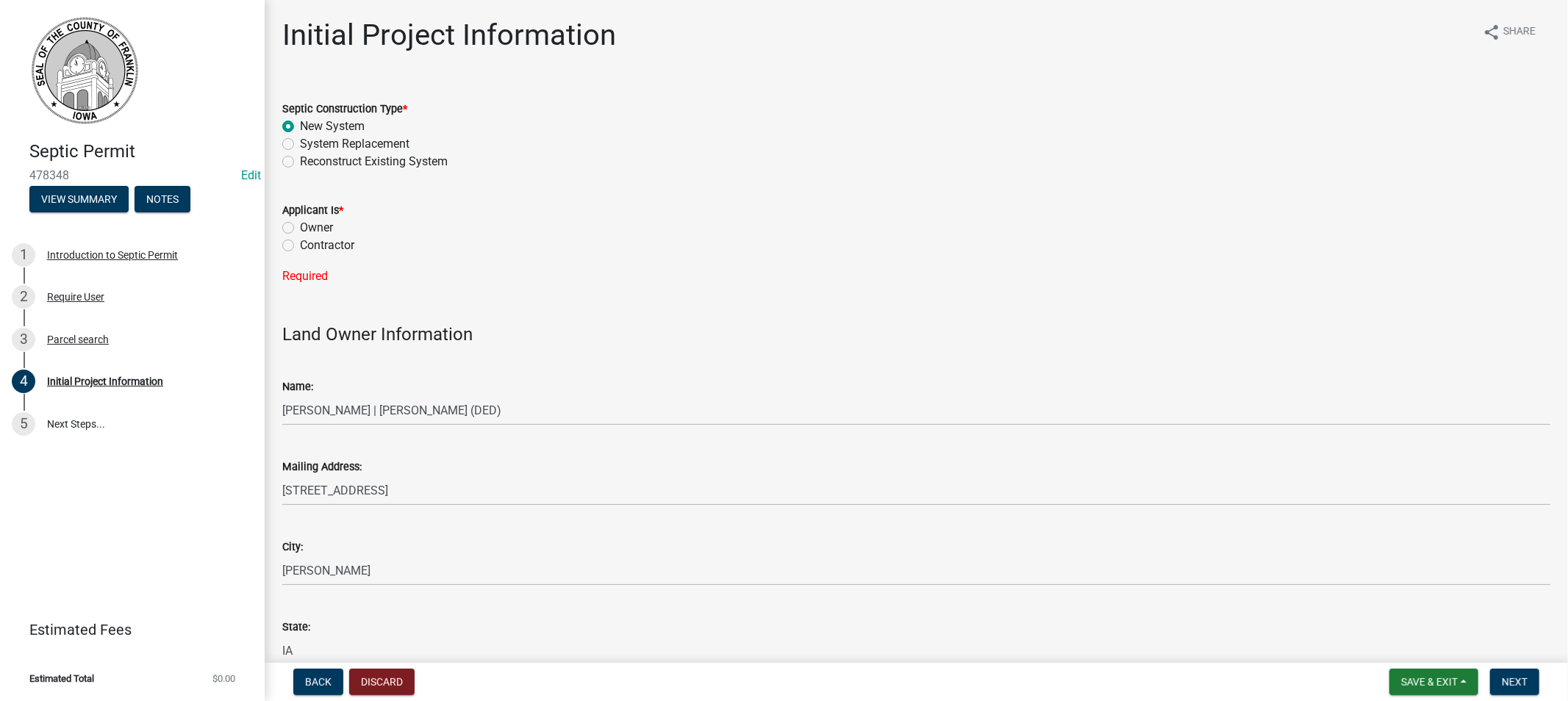
click at [300, 247] on label "Contractor" at bounding box center [327, 245] width 54 height 17
click at [300, 246] on input "Contractor" at bounding box center [305, 241] width 10 height 10
radio input "true"
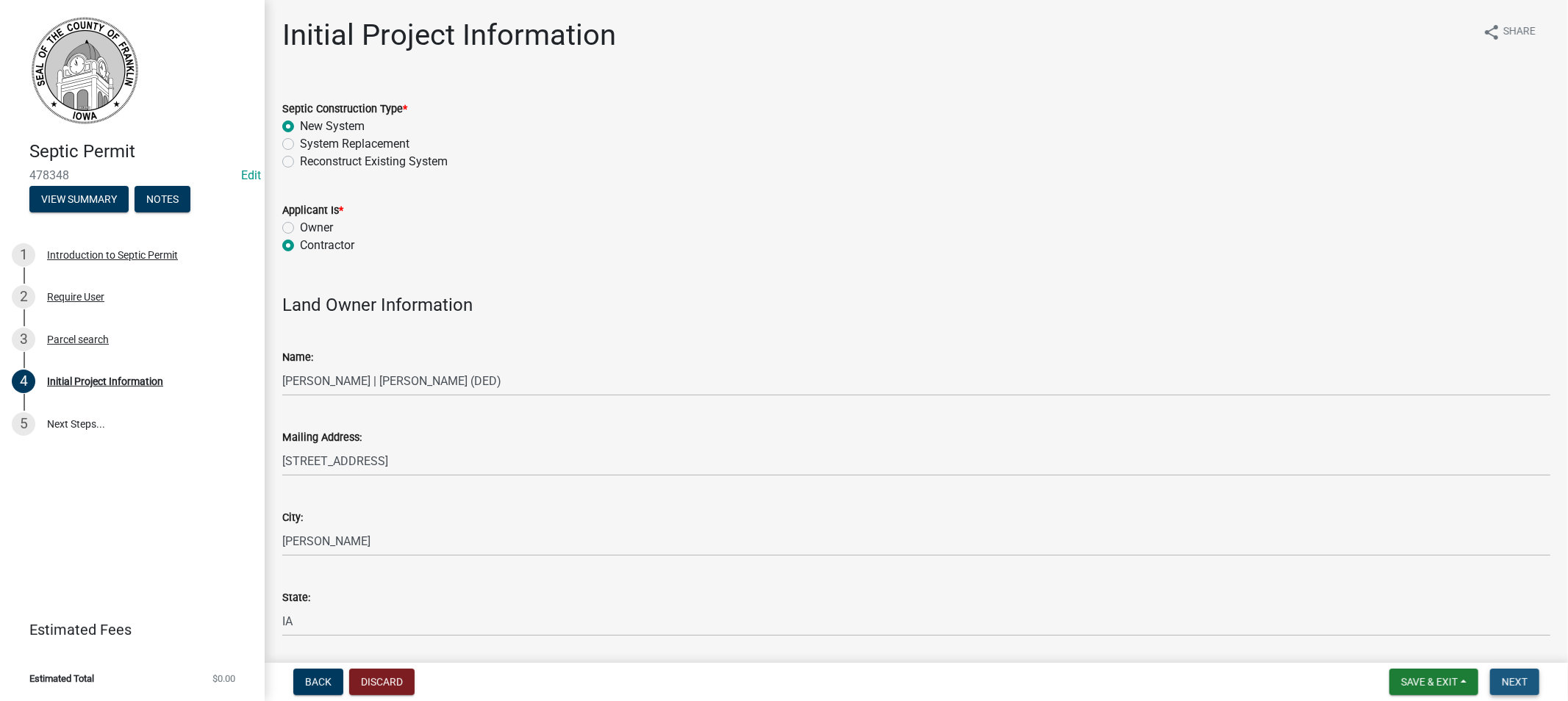
click at [1524, 682] on span "Next" at bounding box center [1514, 681] width 25 height 11
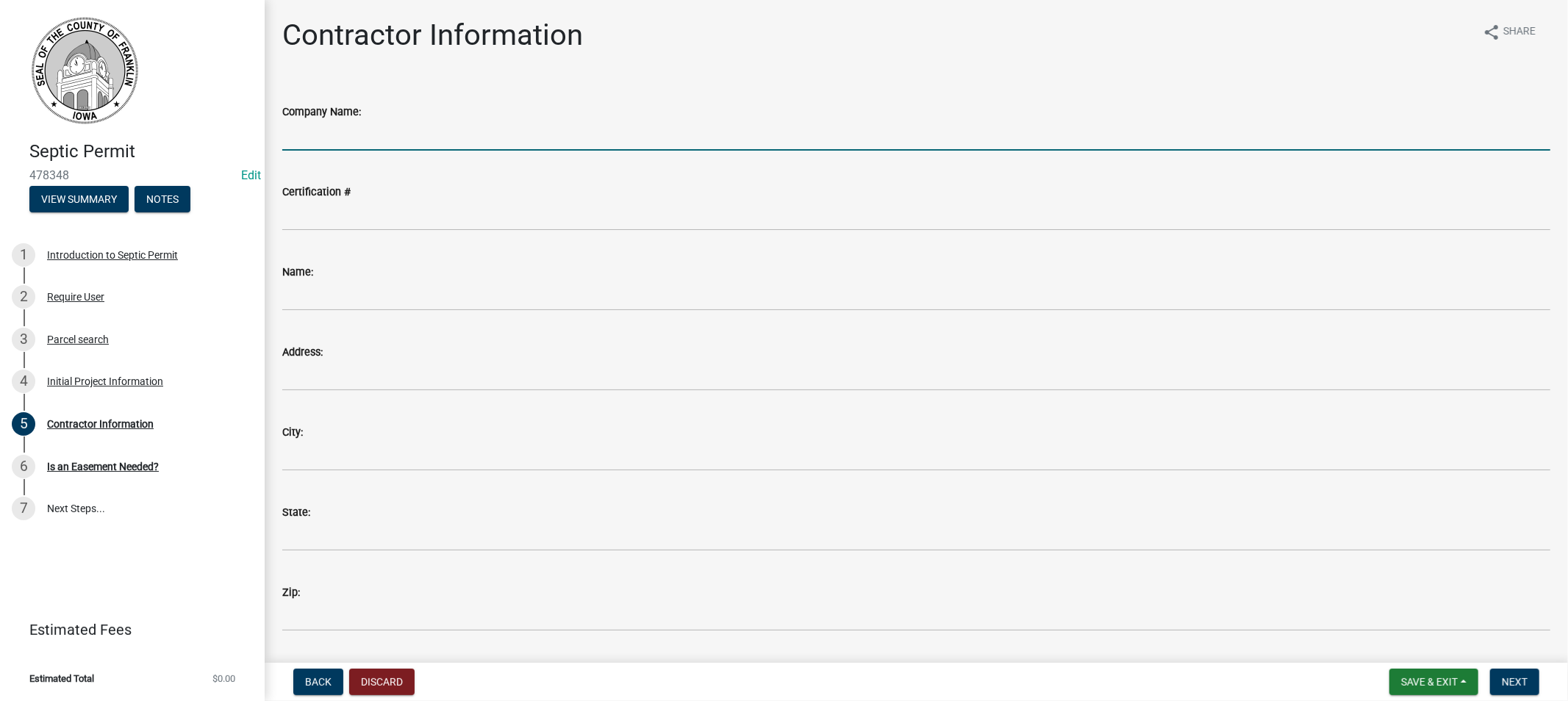
click at [356, 144] on input "Company Name:" at bounding box center [917, 135] width 1268 height 30
type input "[PERSON_NAME] Exc"
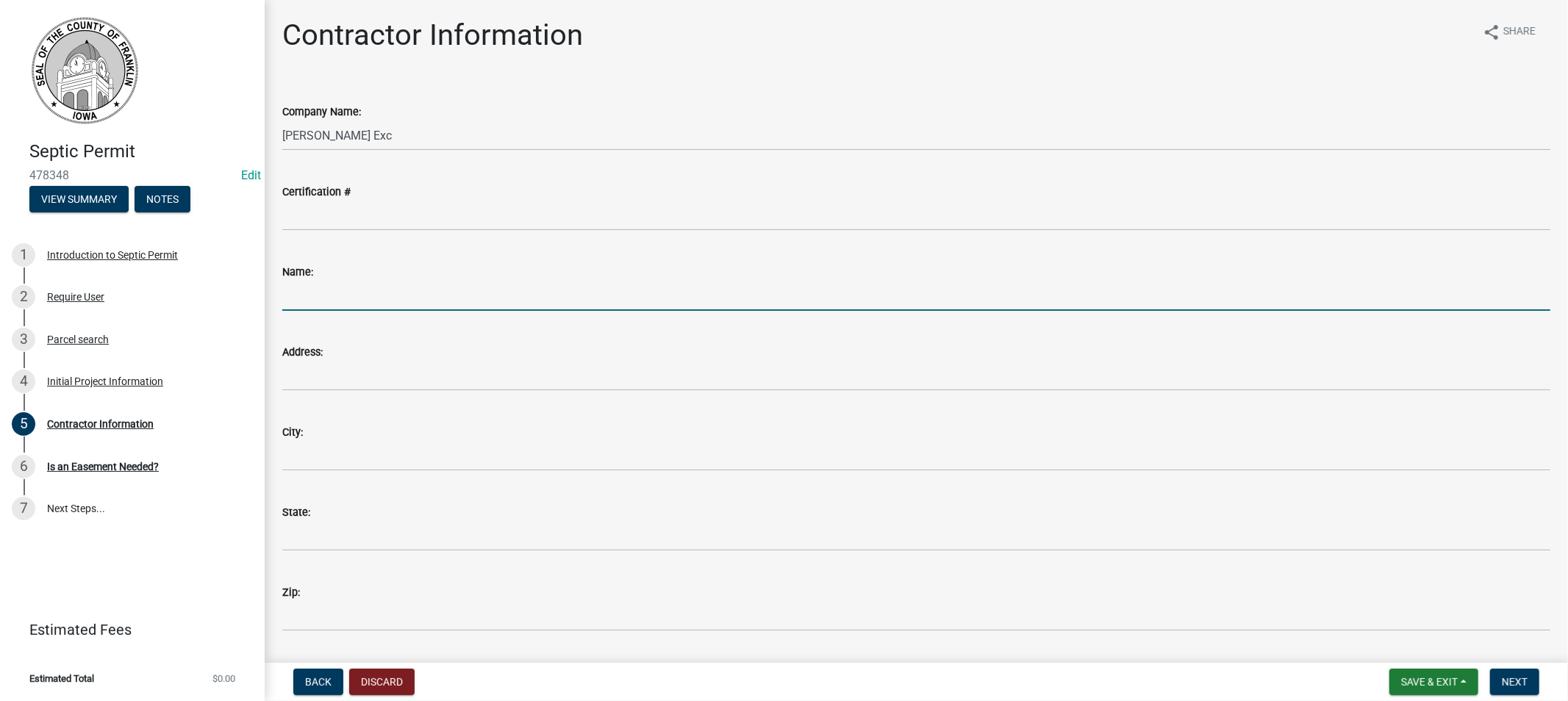
click at [327, 298] on input "Name:" at bounding box center [917, 296] width 1268 height 30
type input "[PERSON_NAME]"
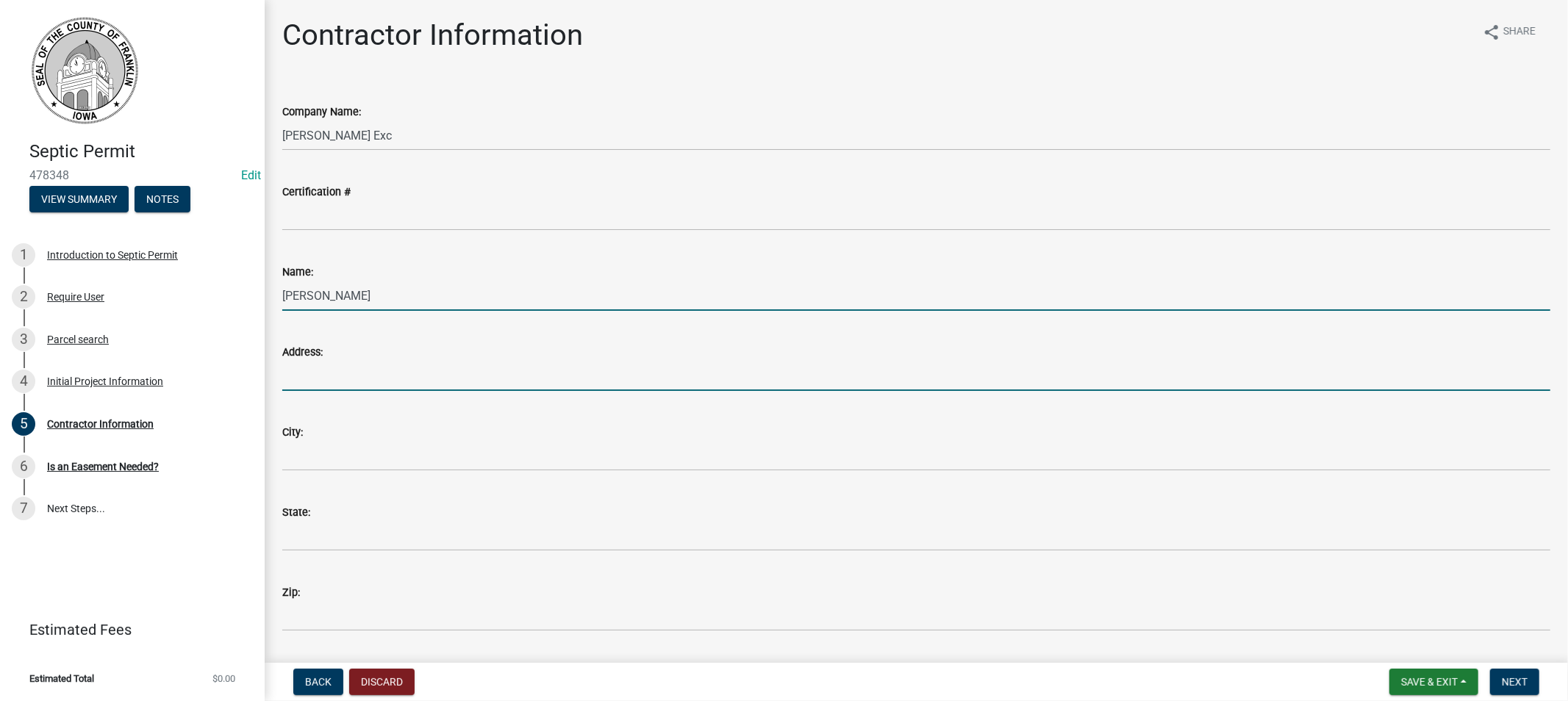
click at [344, 390] on input "Address:" at bounding box center [917, 375] width 1268 height 30
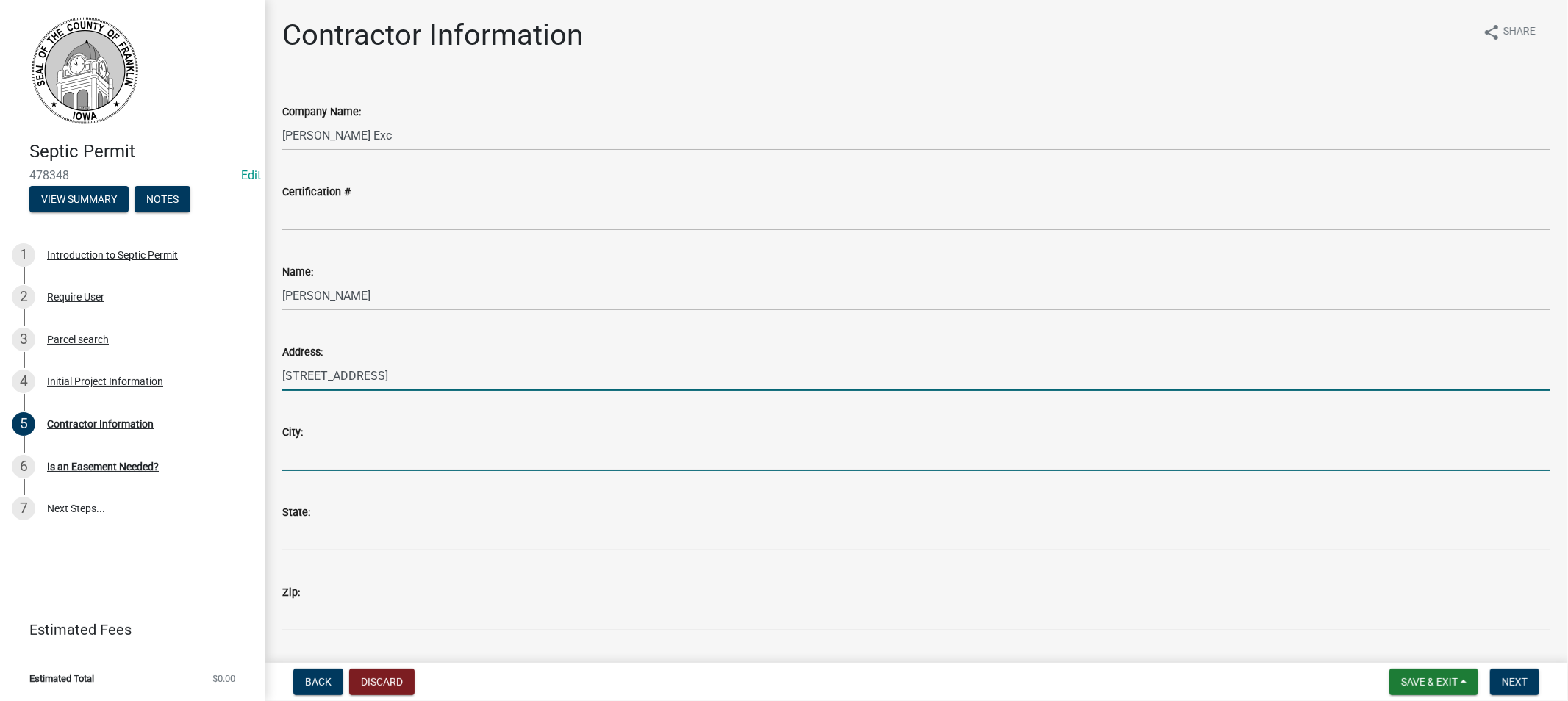
click at [370, 456] on input "City:" at bounding box center [917, 456] width 1268 height 30
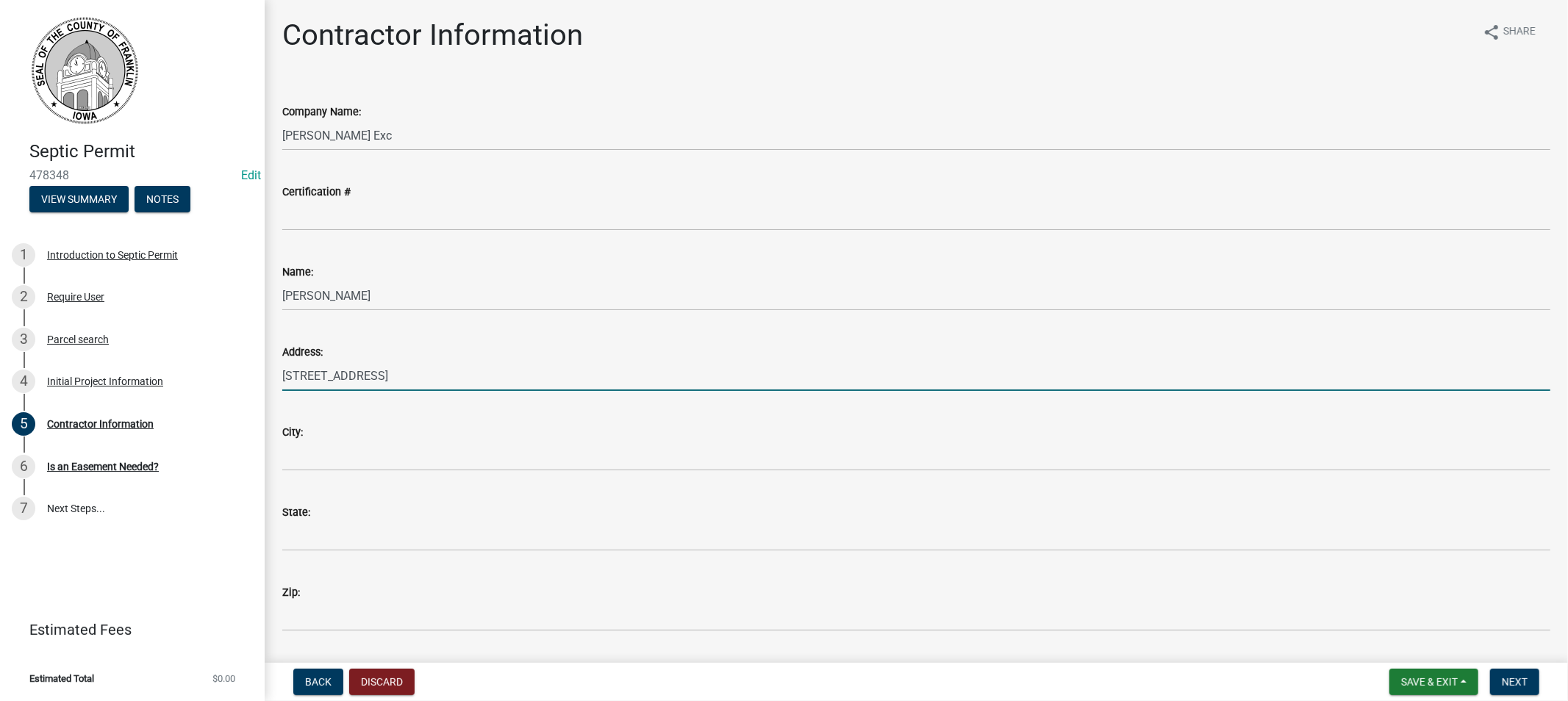
click at [398, 375] on input "[STREET_ADDRESS]" at bounding box center [917, 375] width 1268 height 30
drag, startPoint x: 383, startPoint y: 375, endPoint x: 272, endPoint y: 381, distance: 111.2
click at [272, 381] on div "Address: [STREET_ADDRESS]" at bounding box center [916, 356] width 1290 height 68
type input "1871 Tulip Ave"
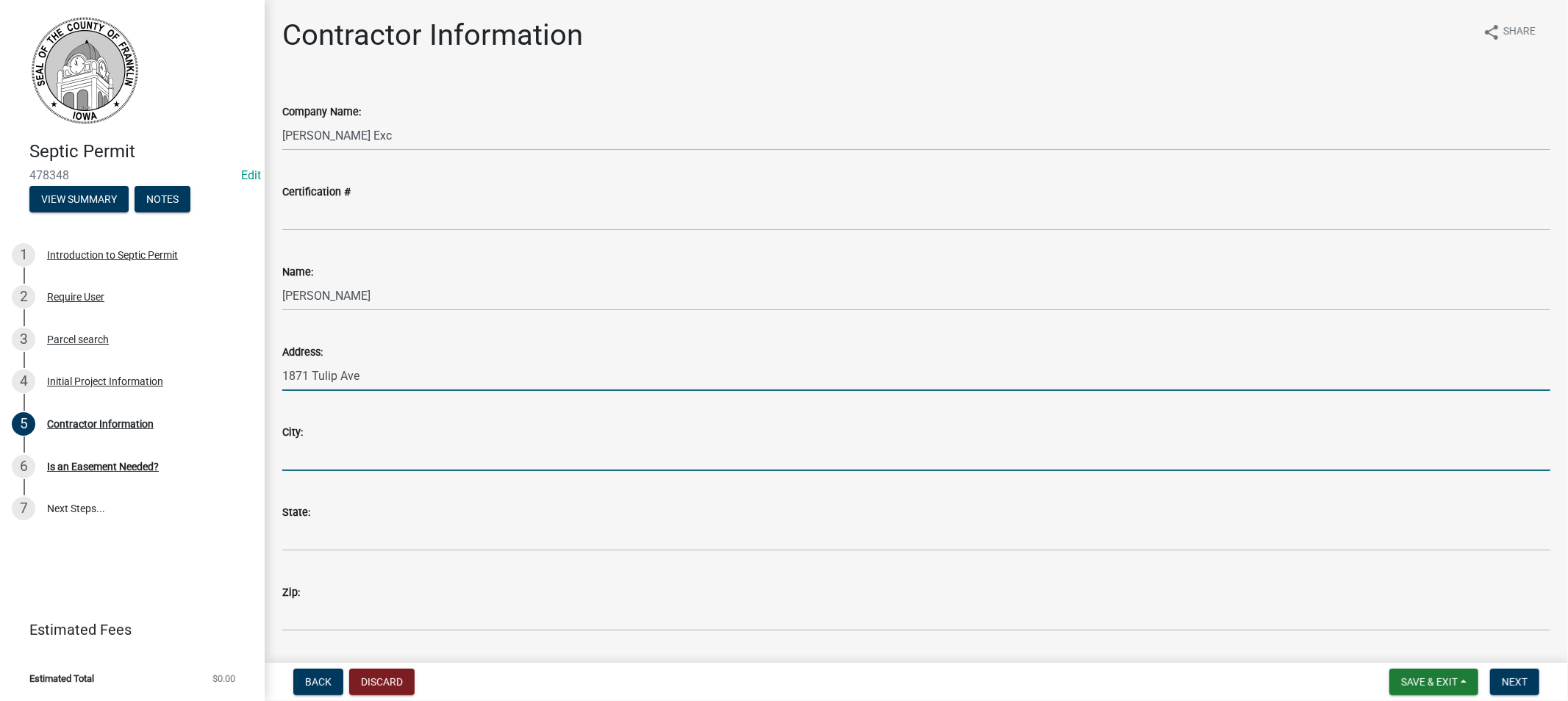
click at [339, 468] on input "City:" at bounding box center [917, 456] width 1268 height 30
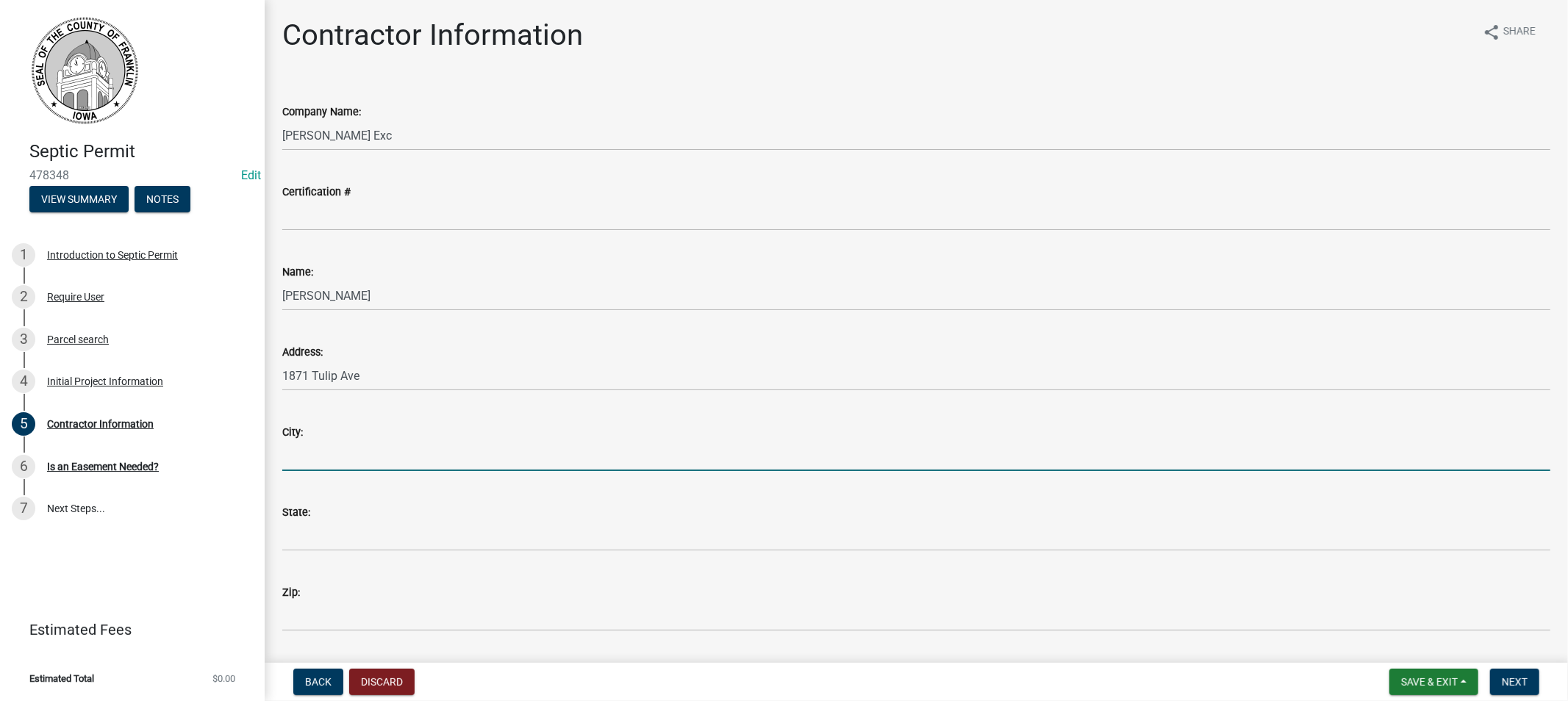
type input "Hampton"
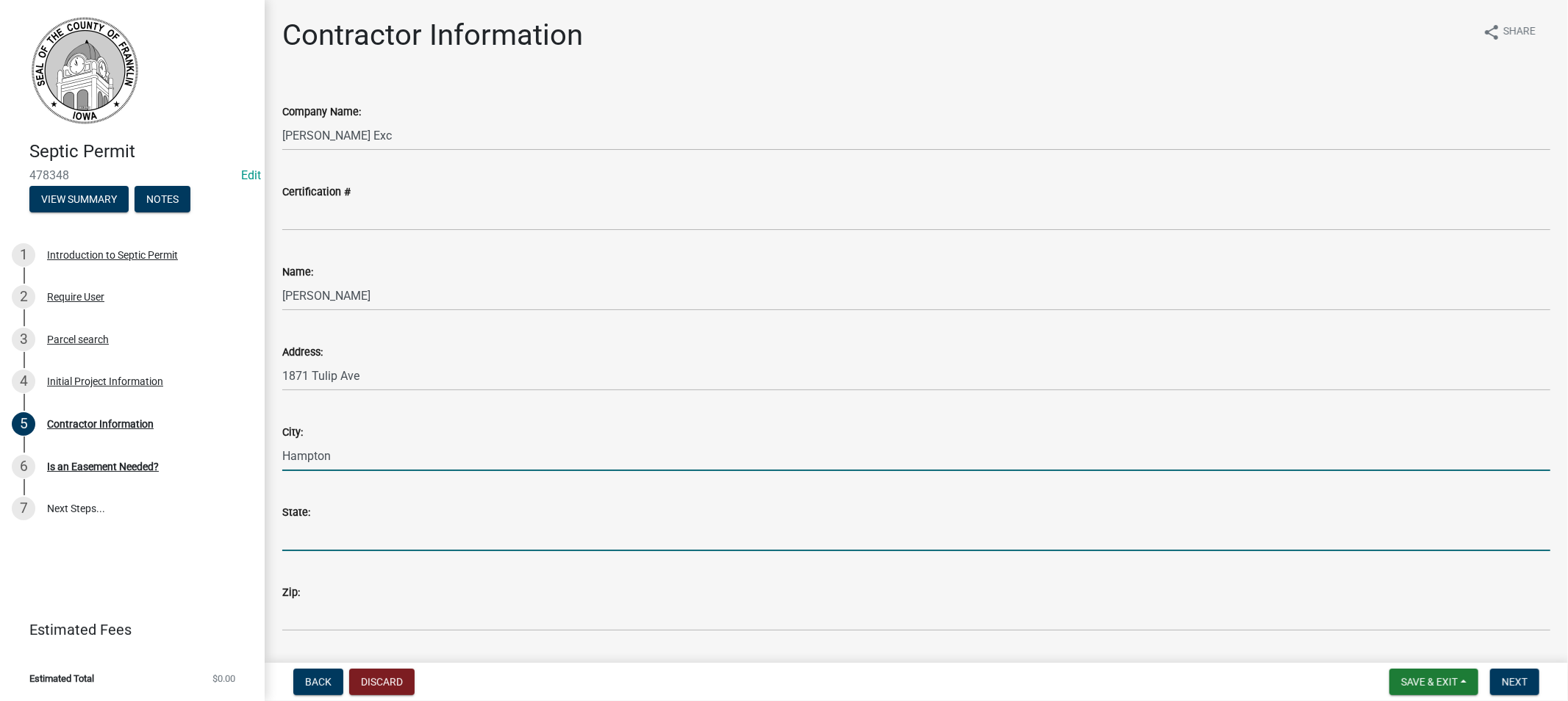
click at [343, 537] on input "State:" at bounding box center [917, 536] width 1268 height 30
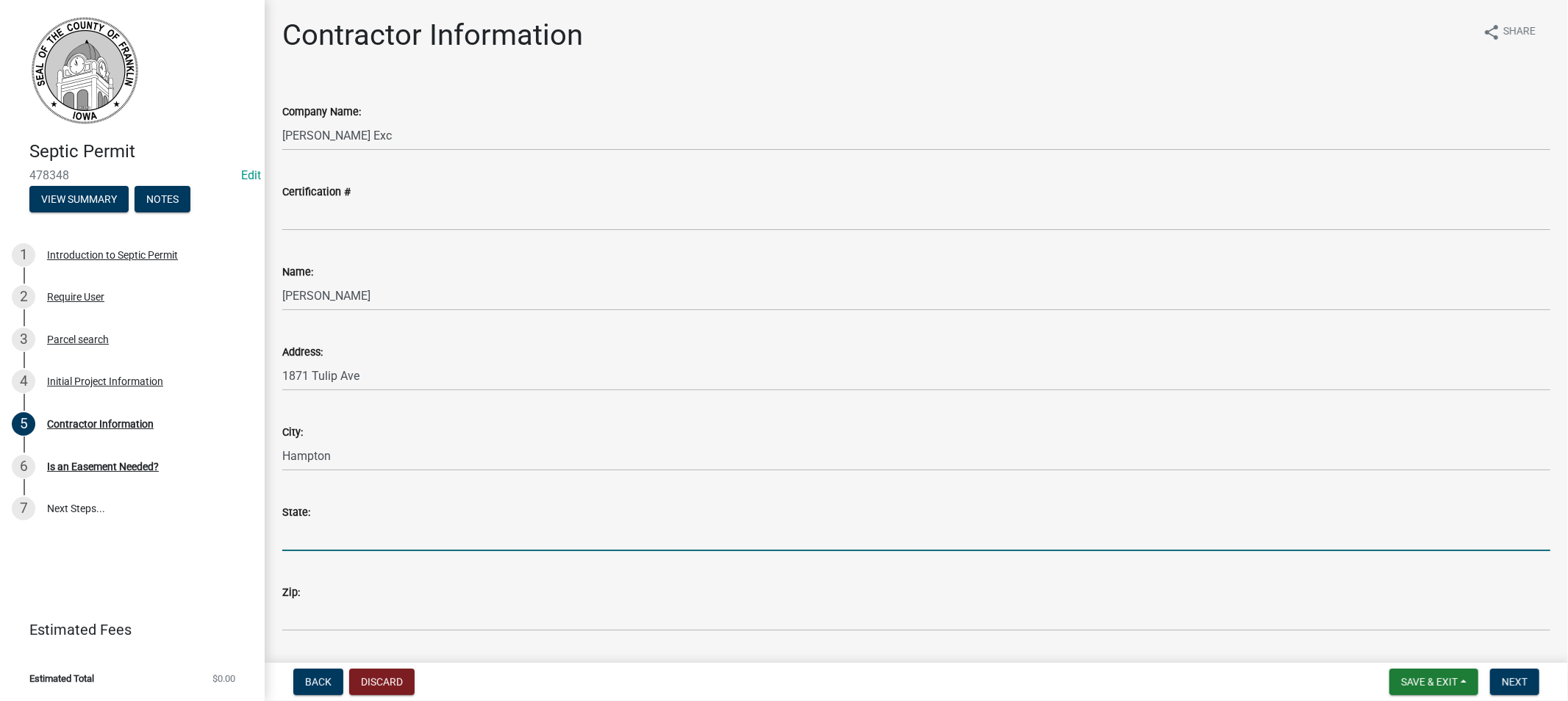
type input "[US_STATE]"
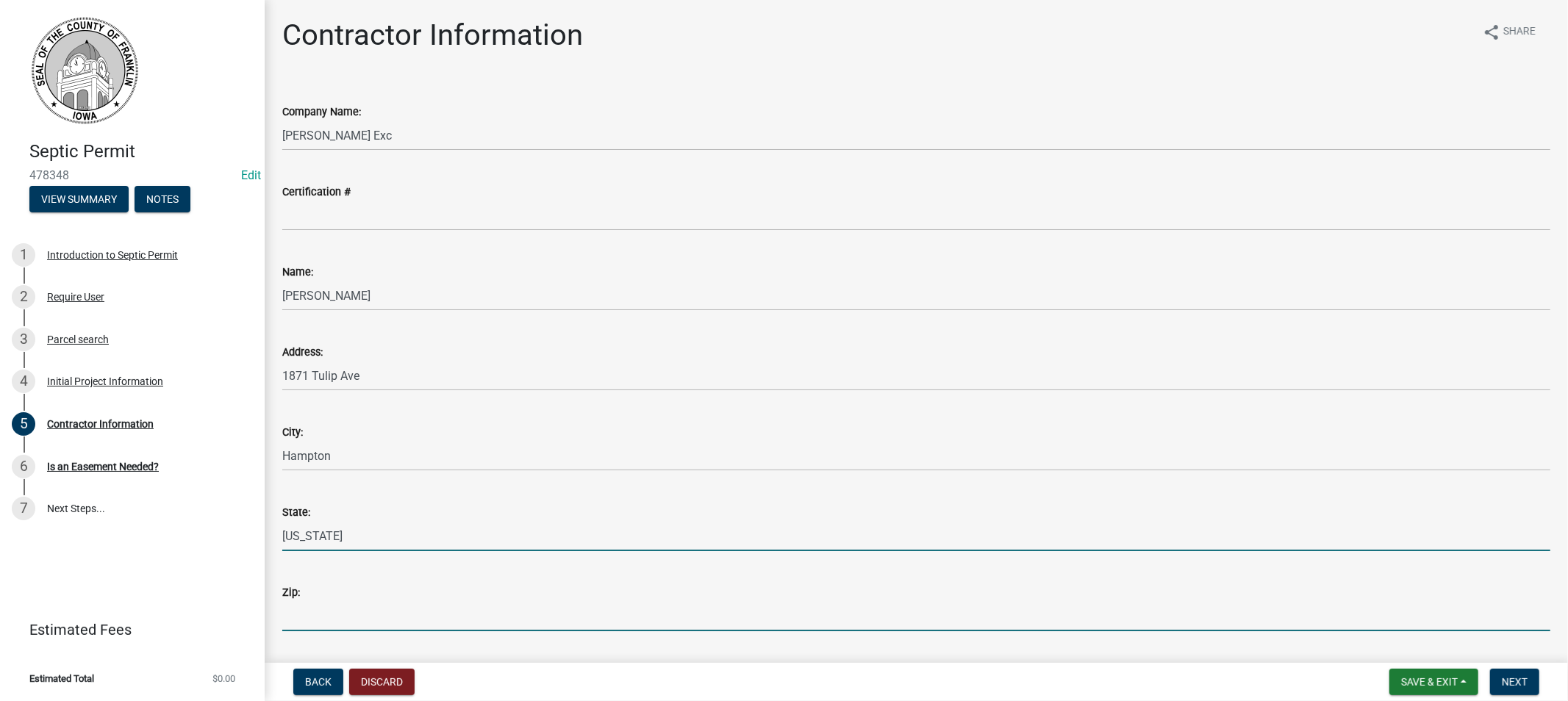
click at [339, 610] on input "Zip:" at bounding box center [917, 616] width 1268 height 30
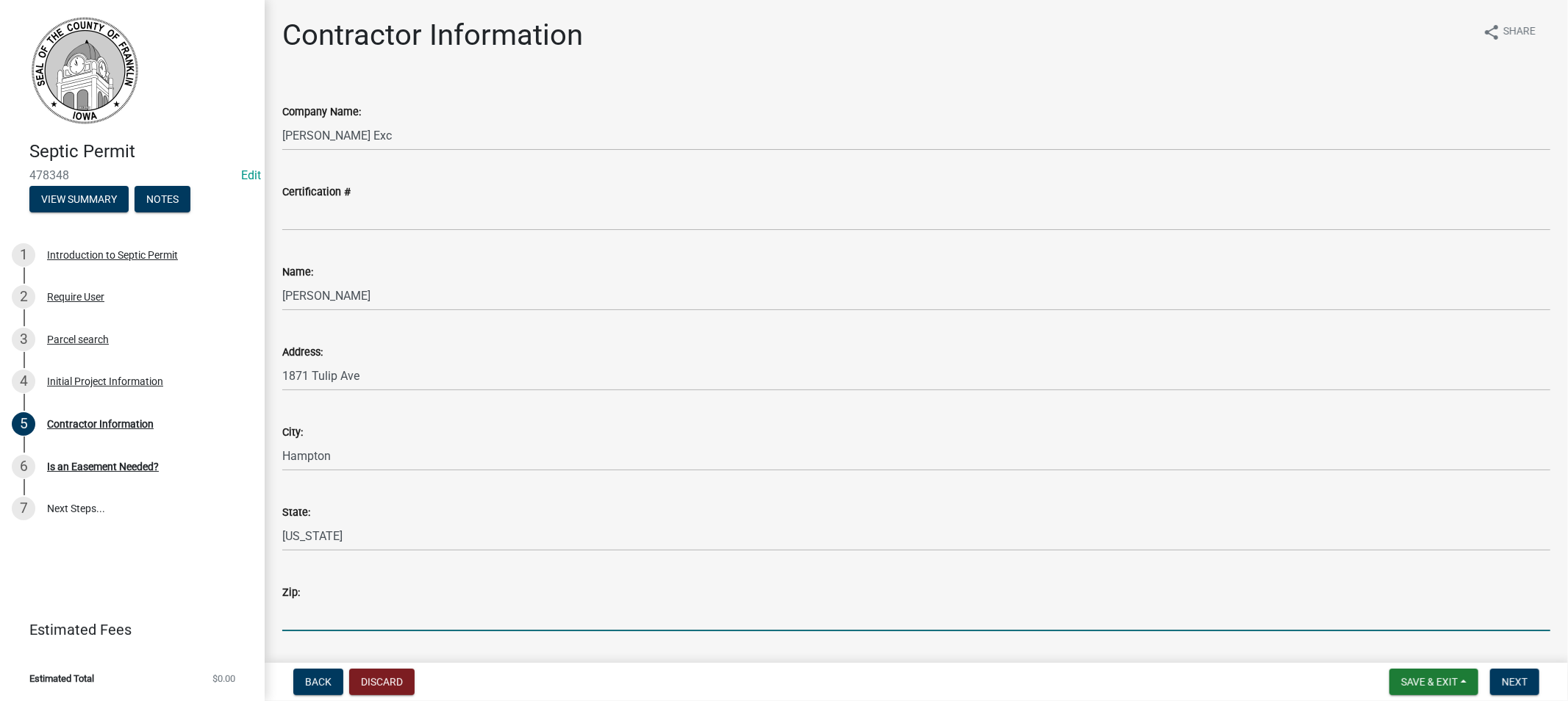
type input "50441"
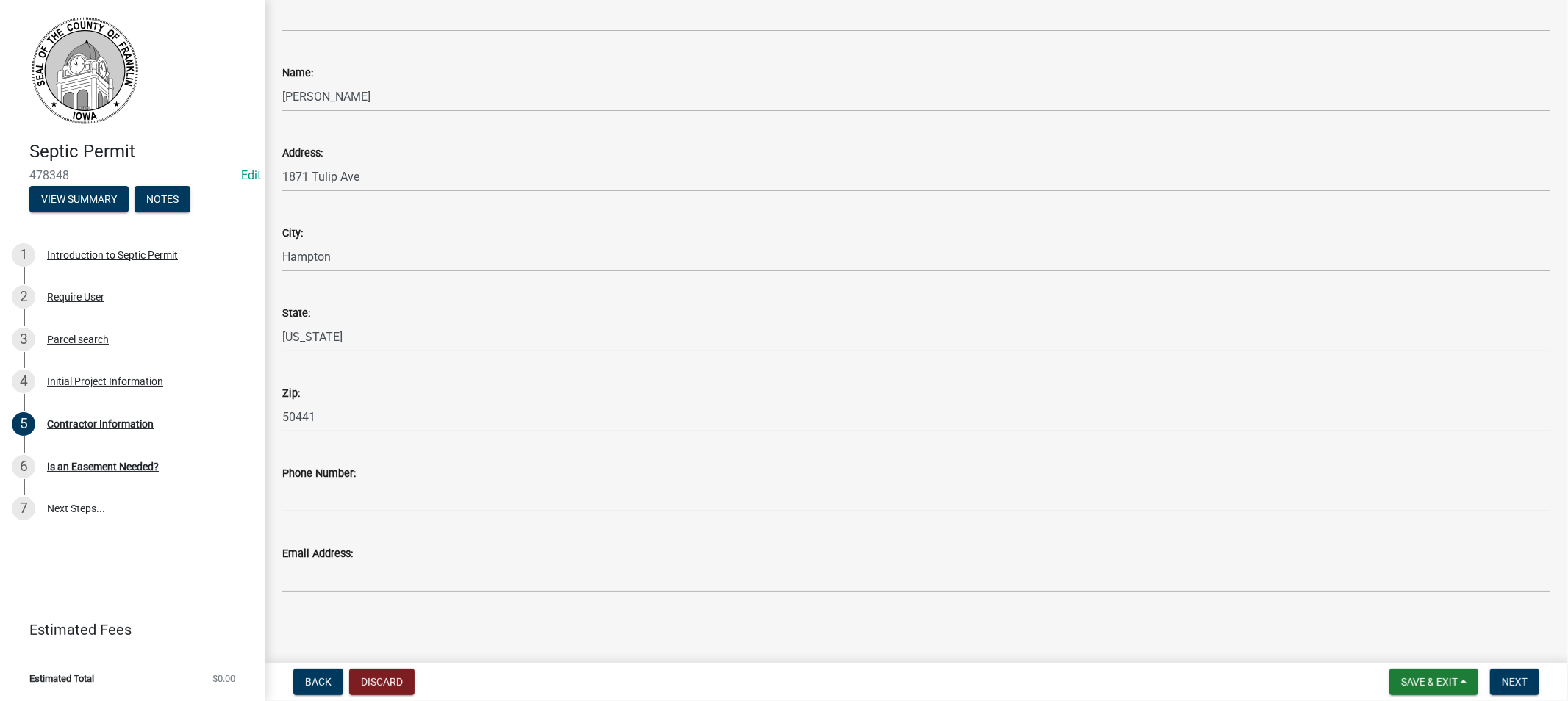
scroll to position [203, 0]
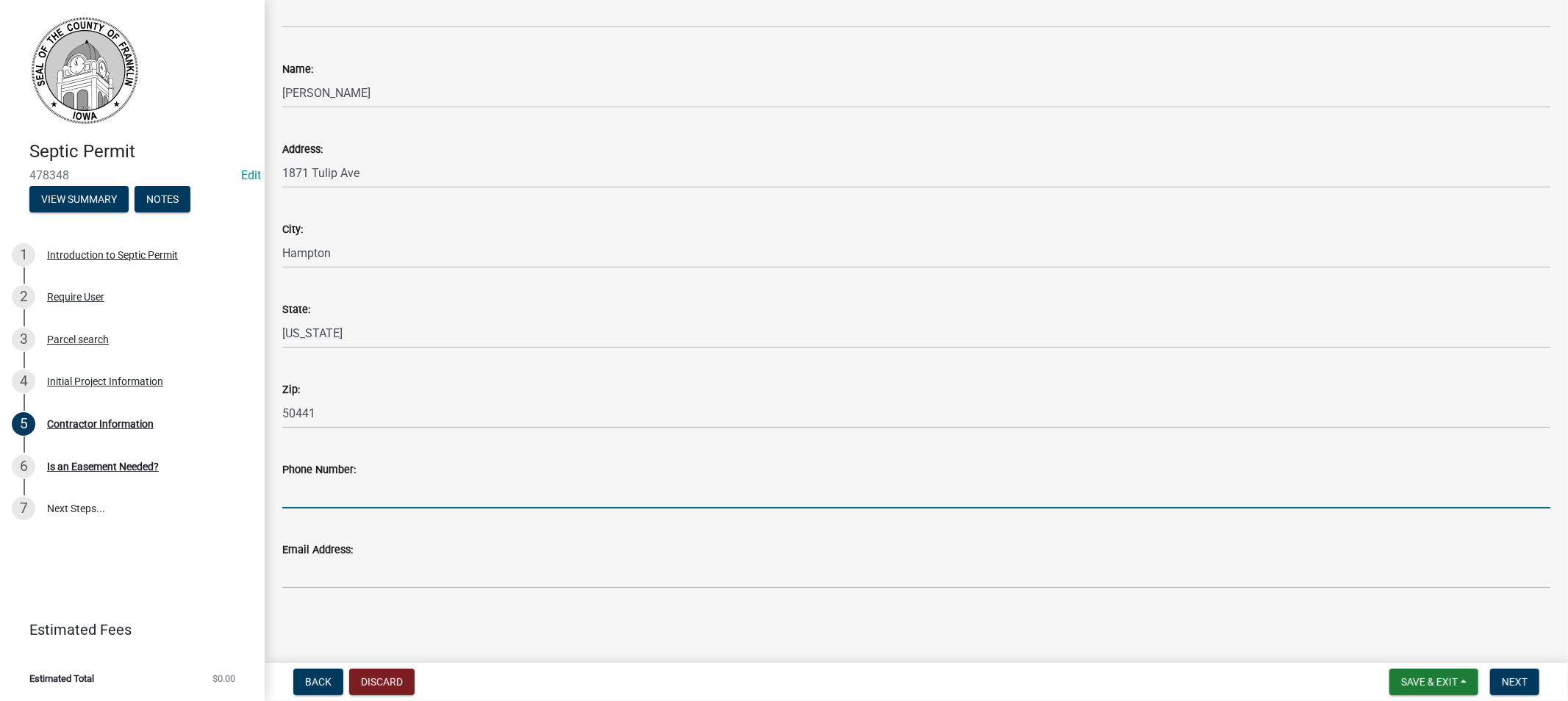
drag, startPoint x: 333, startPoint y: 491, endPoint x: 351, endPoint y: 493, distance: 18.1
click at [332, 491] on input "Phone Number:" at bounding box center [917, 493] width 1268 height 30
type input "[PHONE_NUMBER]"
click at [1508, 677] on span "Next" at bounding box center [1514, 681] width 25 height 11
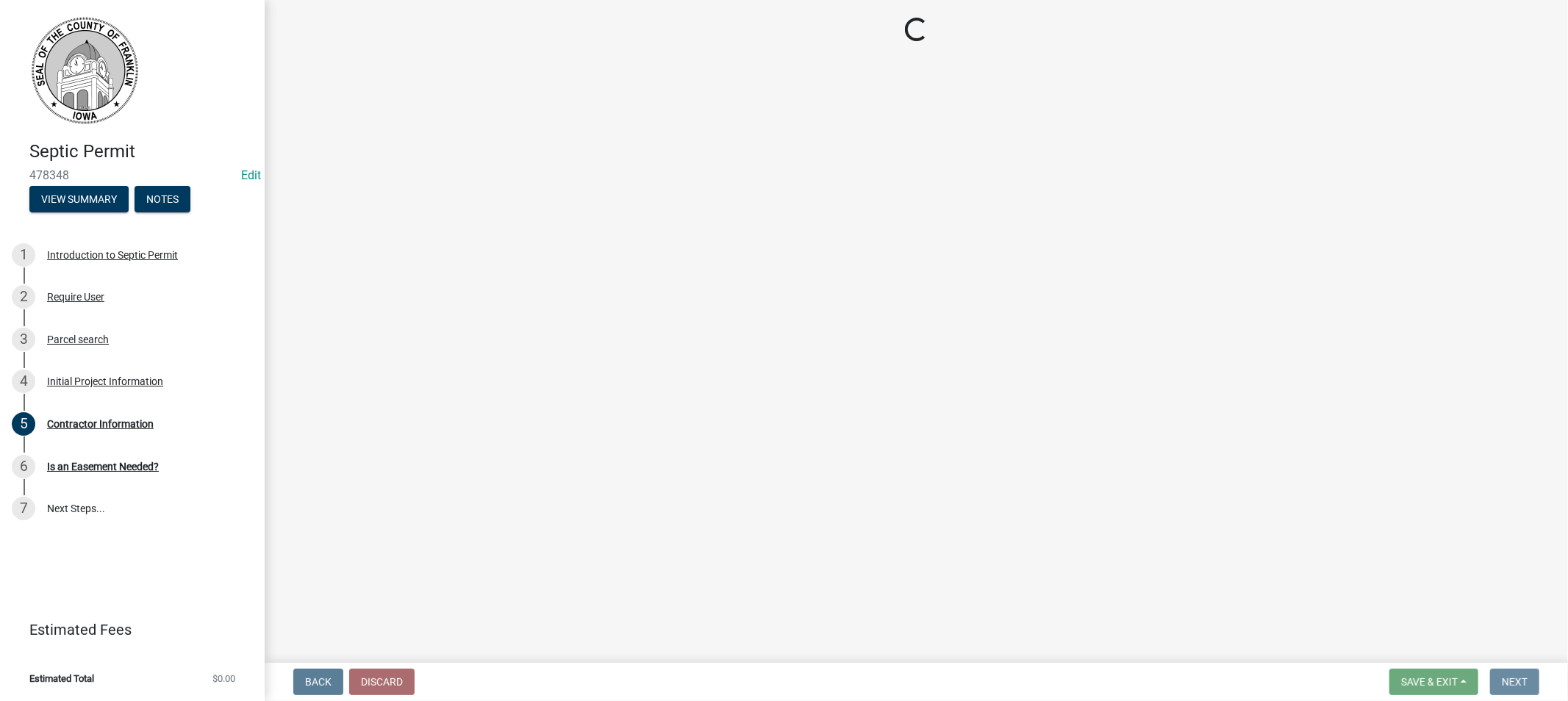
scroll to position [0, 0]
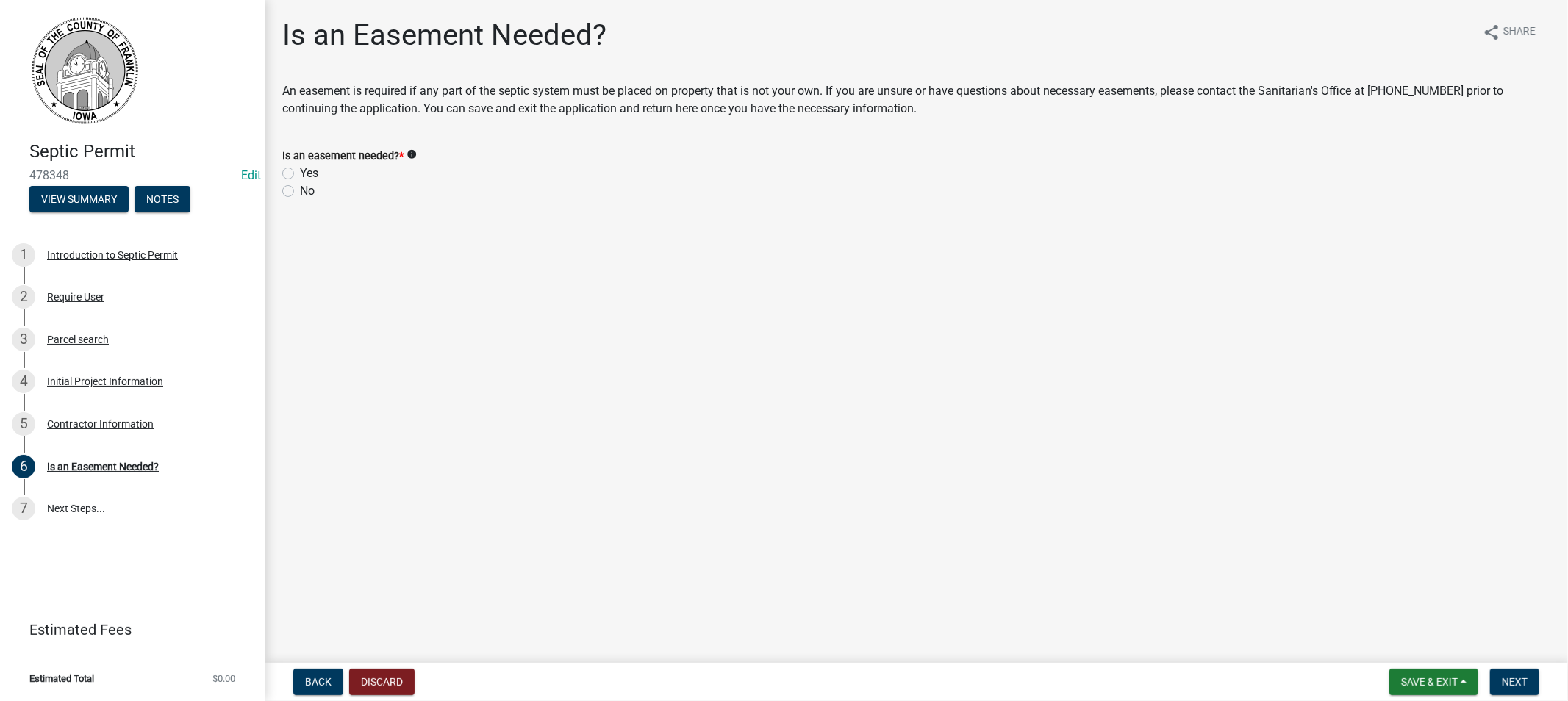
click at [300, 189] on label "No" at bounding box center [307, 190] width 15 height 17
click at [300, 189] on input "No" at bounding box center [305, 187] width 10 height 10
radio input "true"
click at [1508, 680] on span "Next" at bounding box center [1514, 681] width 25 height 11
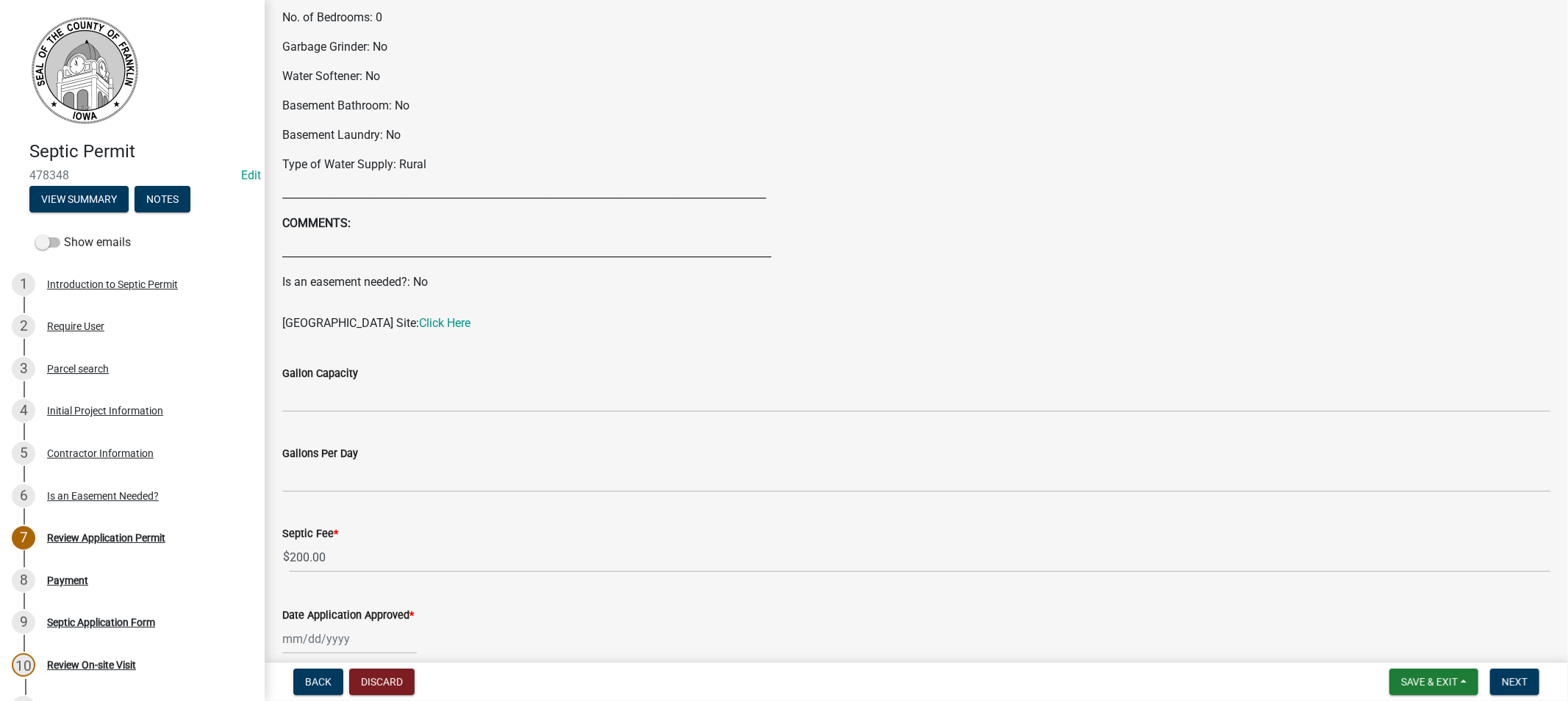
scroll to position [653, 0]
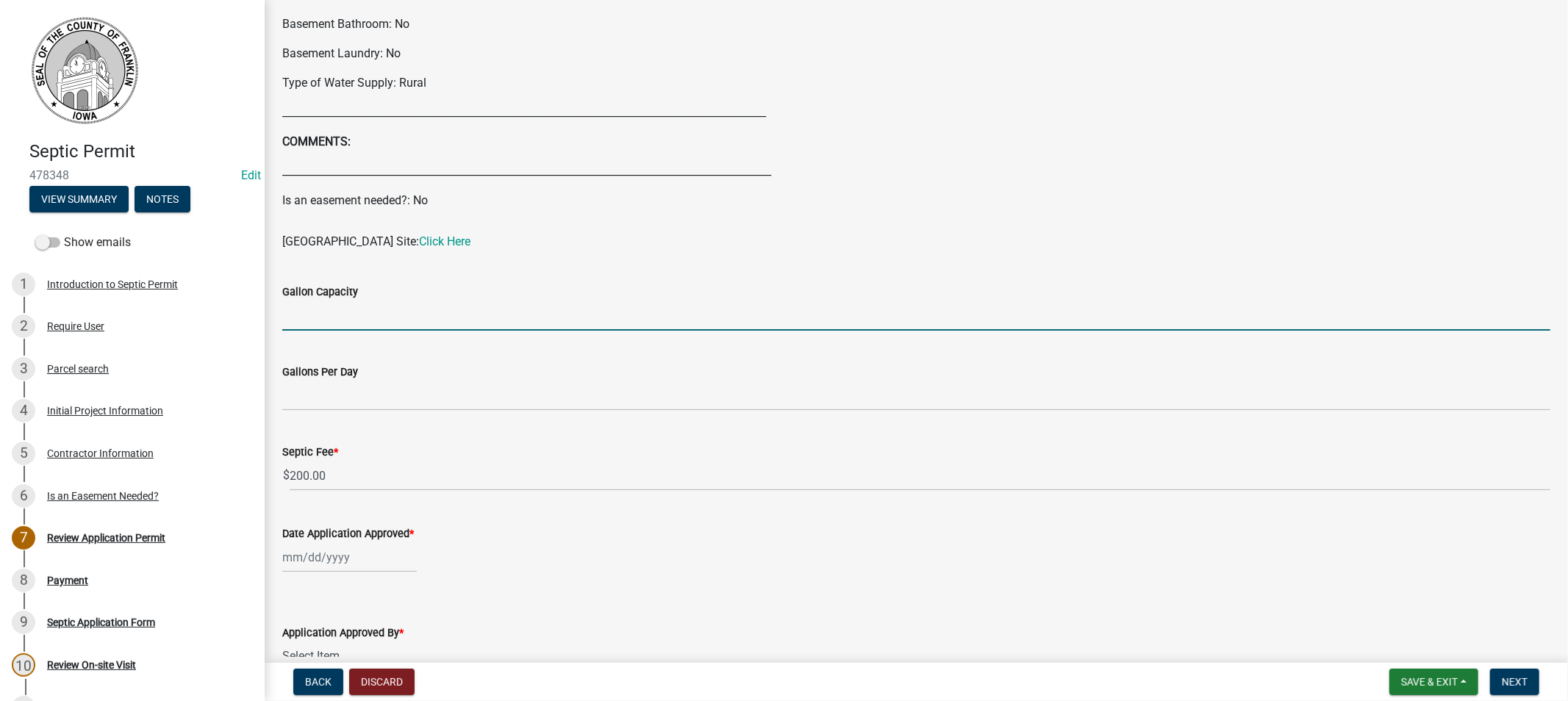
click at [383, 324] on input "Gallon Capacity" at bounding box center [917, 315] width 1268 height 30
type input "1250"
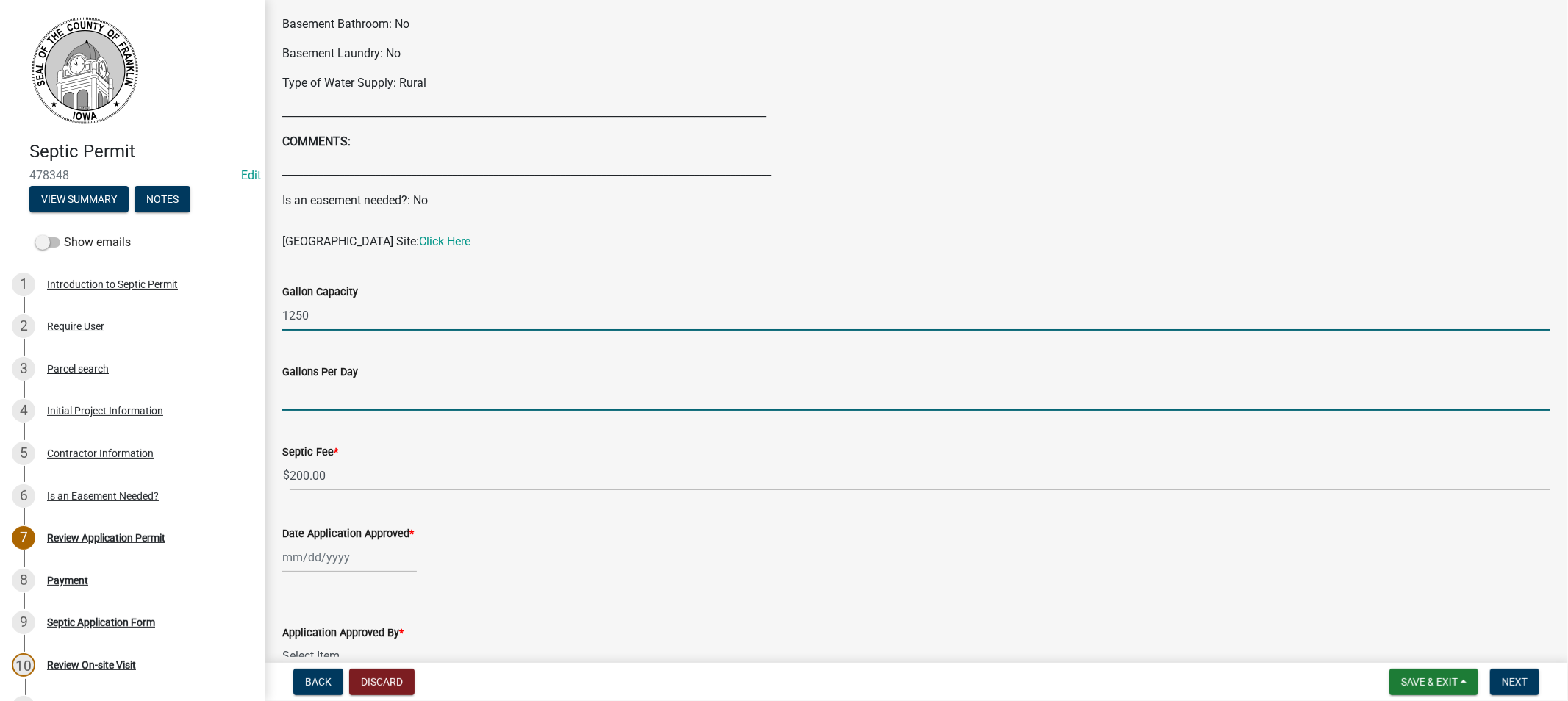
click at [362, 395] on input "Gallons Per Day" at bounding box center [917, 396] width 1268 height 30
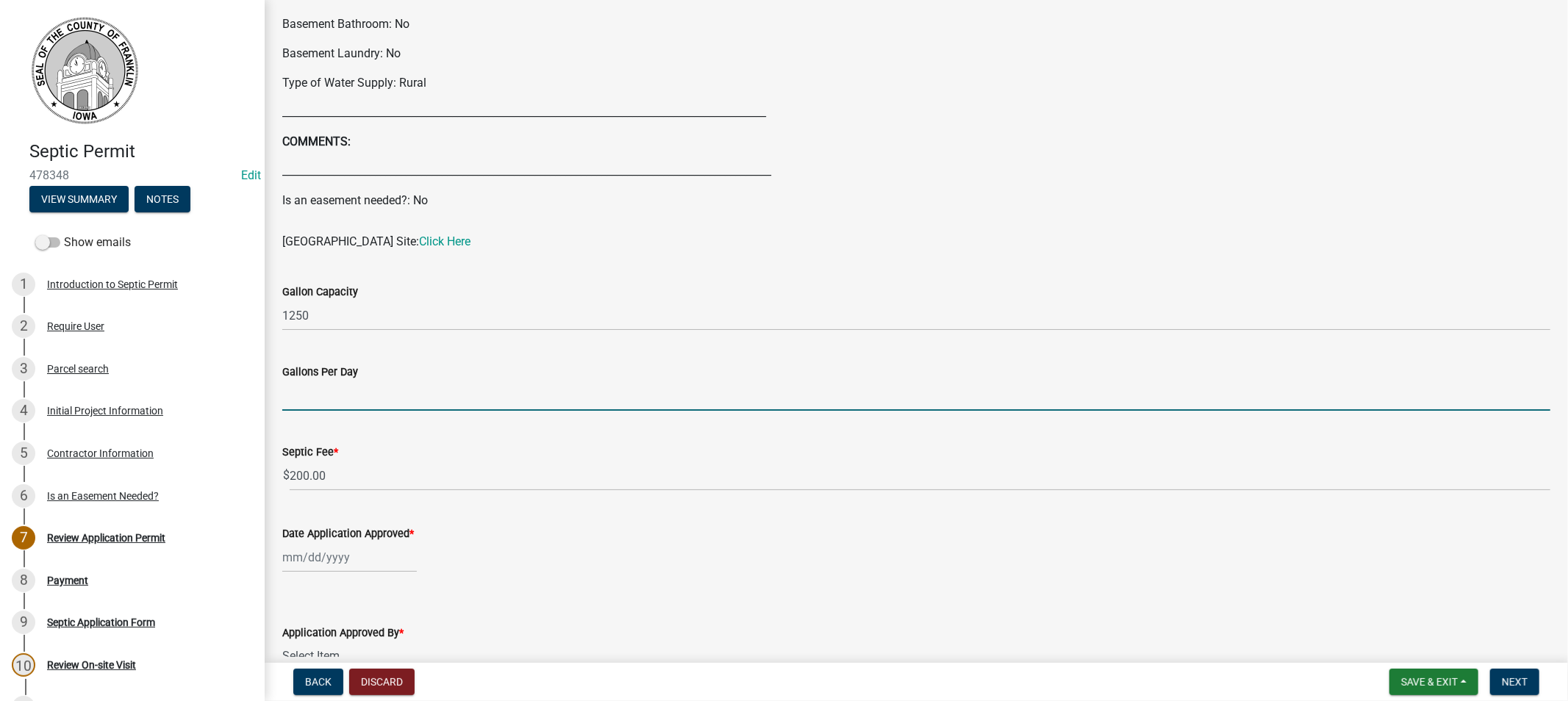
type input "100"
click at [343, 558] on div at bounding box center [350, 557] width 135 height 30
select select "9"
select select "2025"
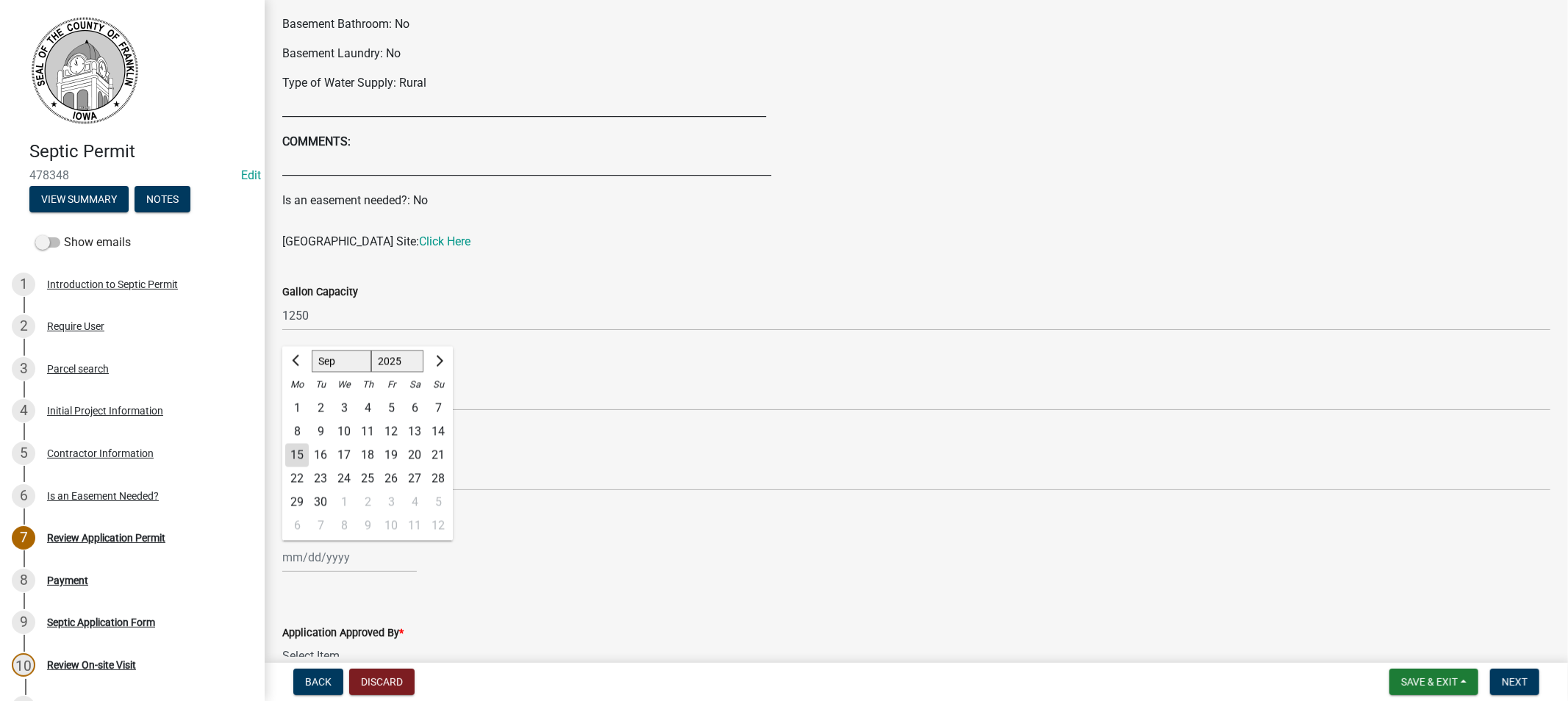
click at [294, 454] on div "15" at bounding box center [297, 455] width 24 height 24
type input "[DATE]"
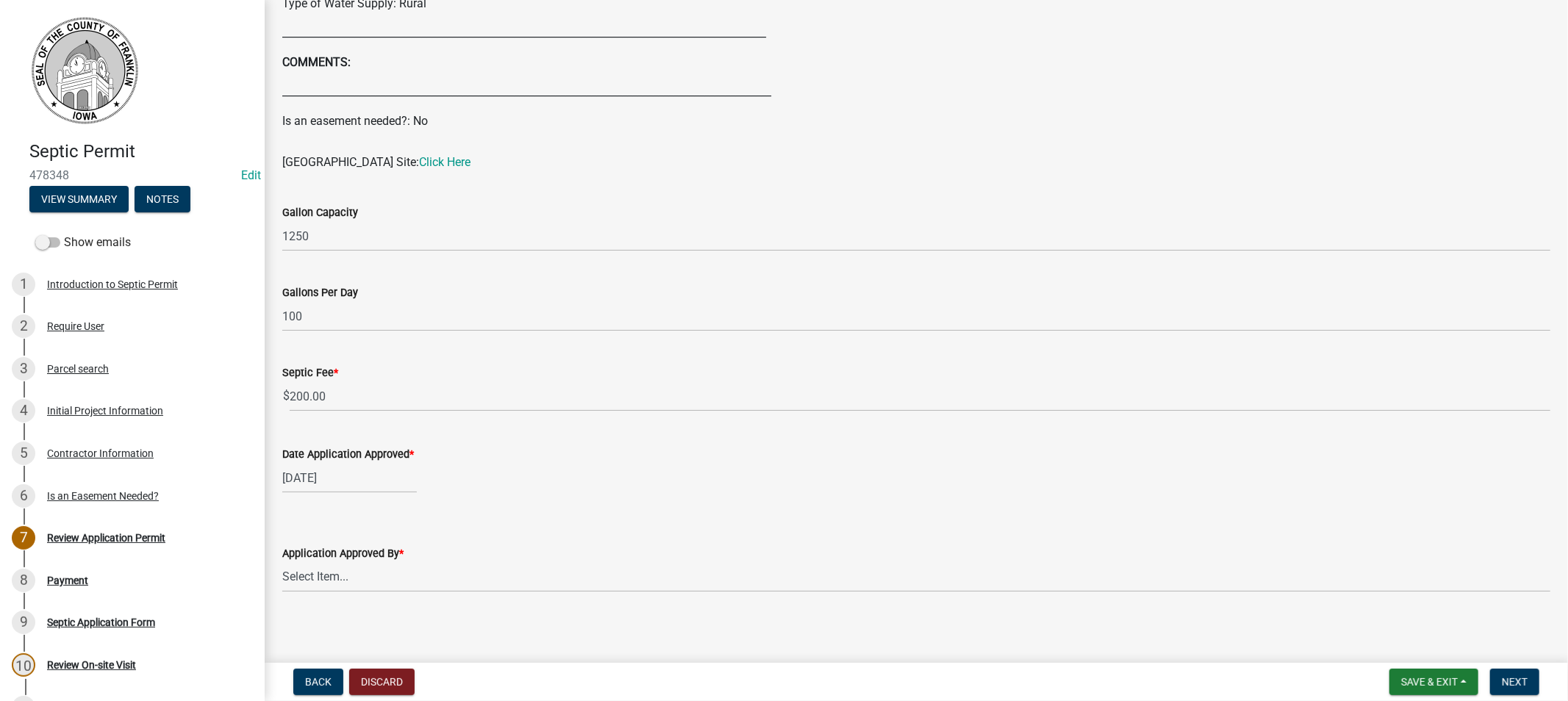
scroll to position [737, 0]
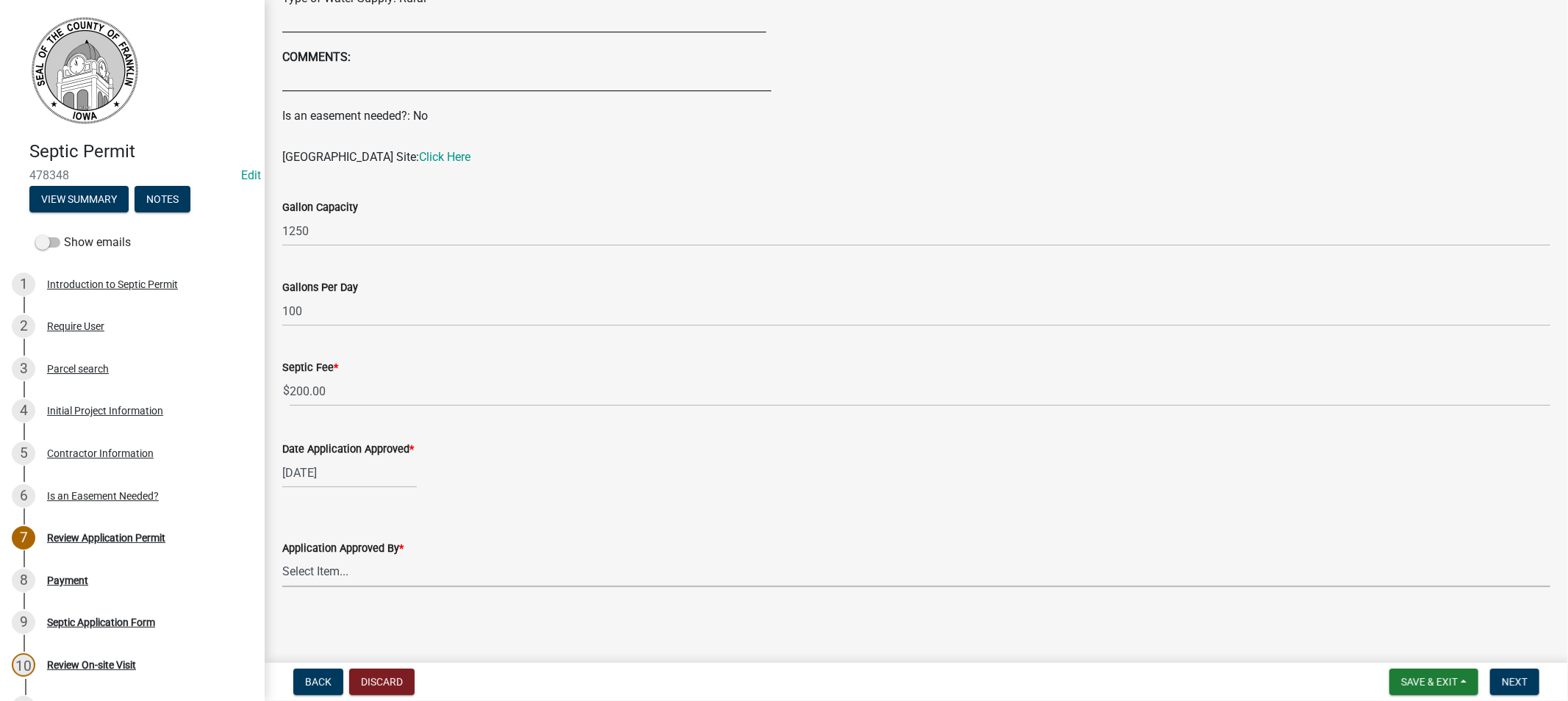
click at [339, 563] on select "Select Item... [PERSON_NAME]" at bounding box center [917, 571] width 1268 height 30
click at [283, 557] on select "Select Item... [PERSON_NAME]" at bounding box center [917, 571] width 1268 height 30
select select "5220629f-9084-4e48-abb1-a914bded0463"
click at [1515, 684] on span "Next" at bounding box center [1514, 681] width 25 height 11
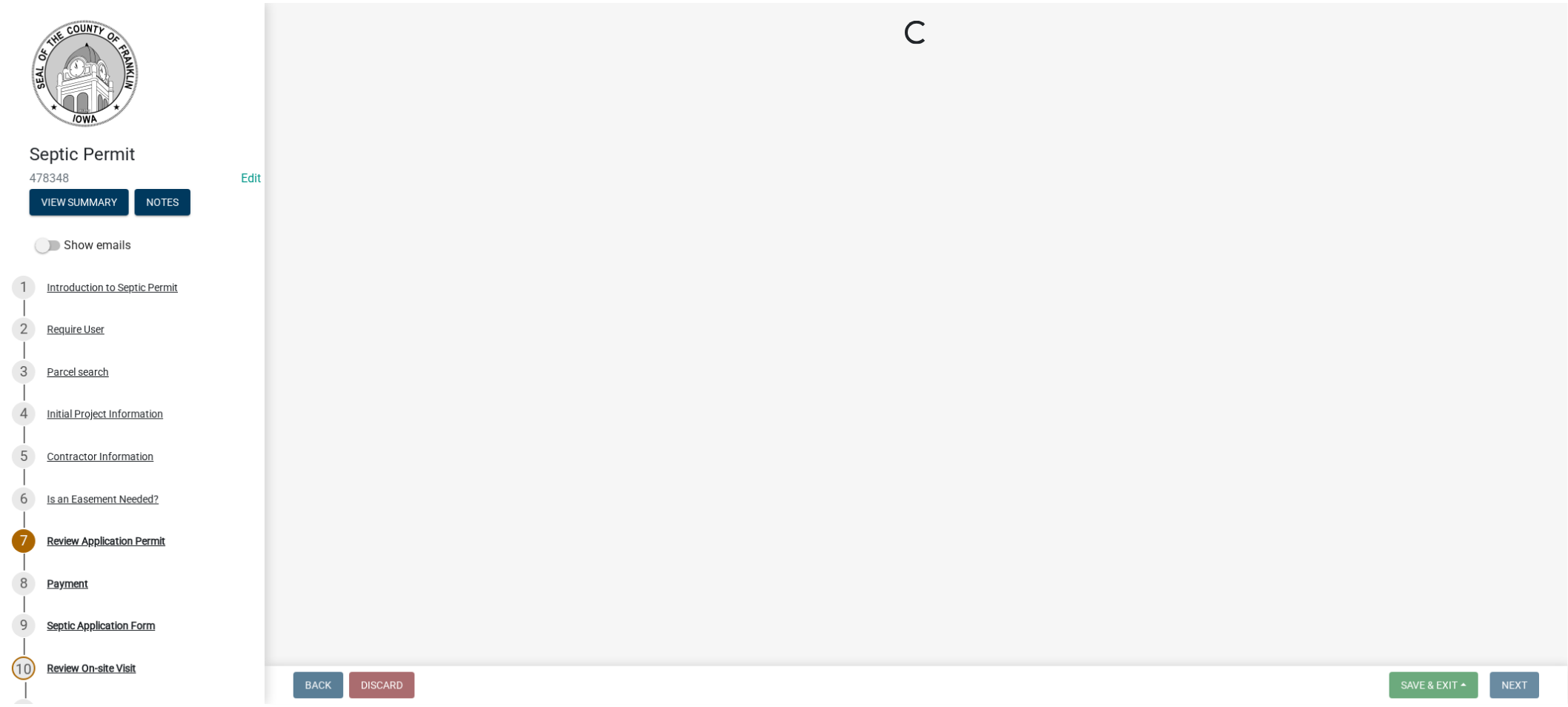
scroll to position [0, 0]
select select "3: 3"
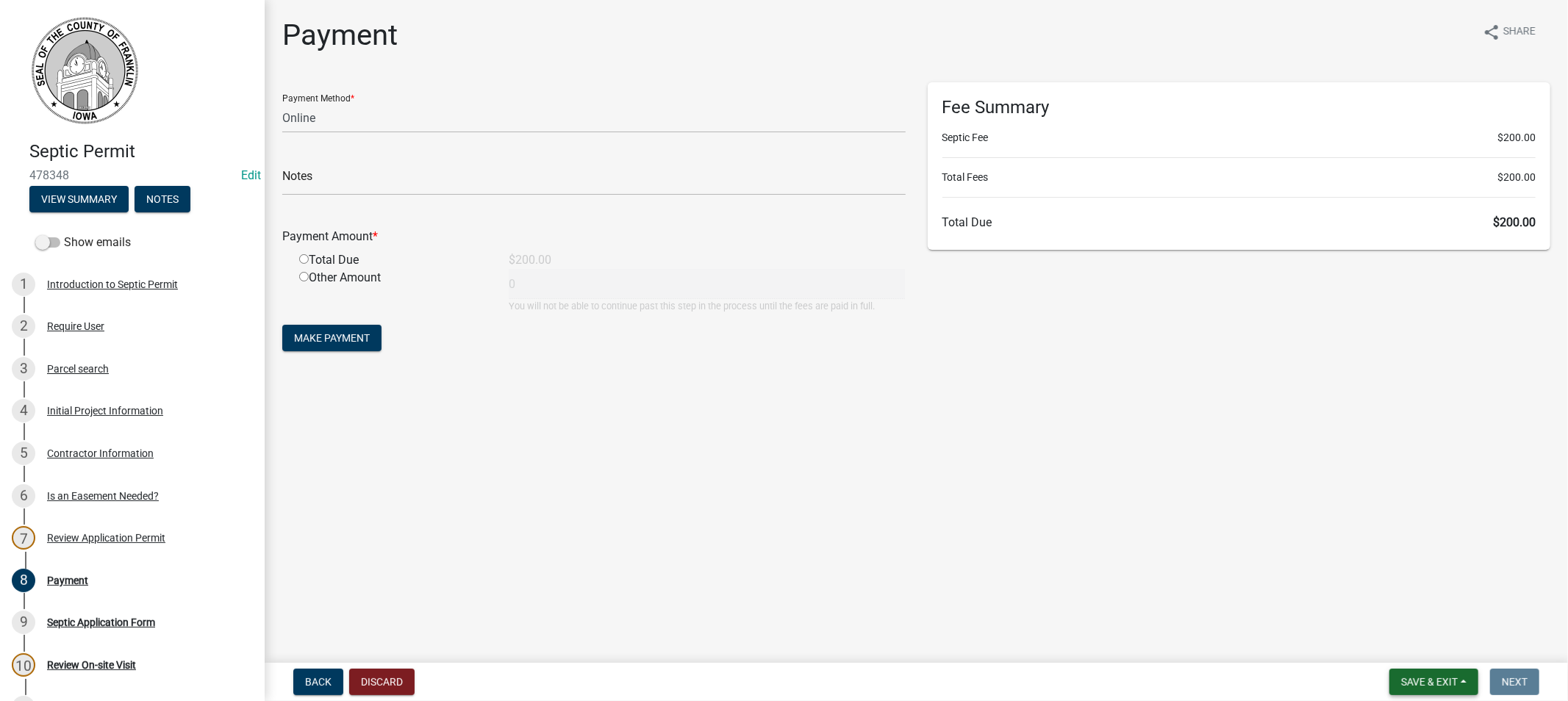
click at [1438, 672] on button "Save & Exit" at bounding box center [1433, 681] width 89 height 26
click at [1394, 644] on button "Save & Exit" at bounding box center [1419, 644] width 117 height 35
